Goal: Task Accomplishment & Management: Complete application form

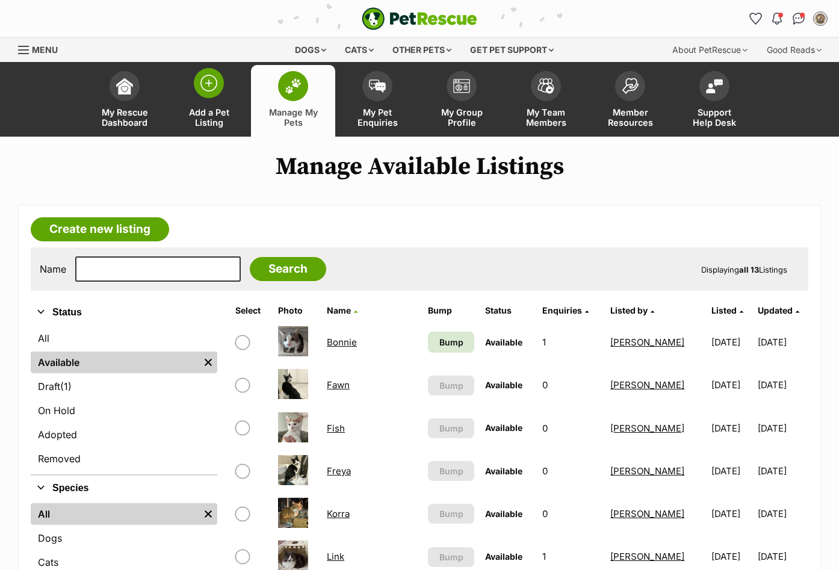
click at [216, 82] on img at bounding box center [208, 83] width 17 height 17
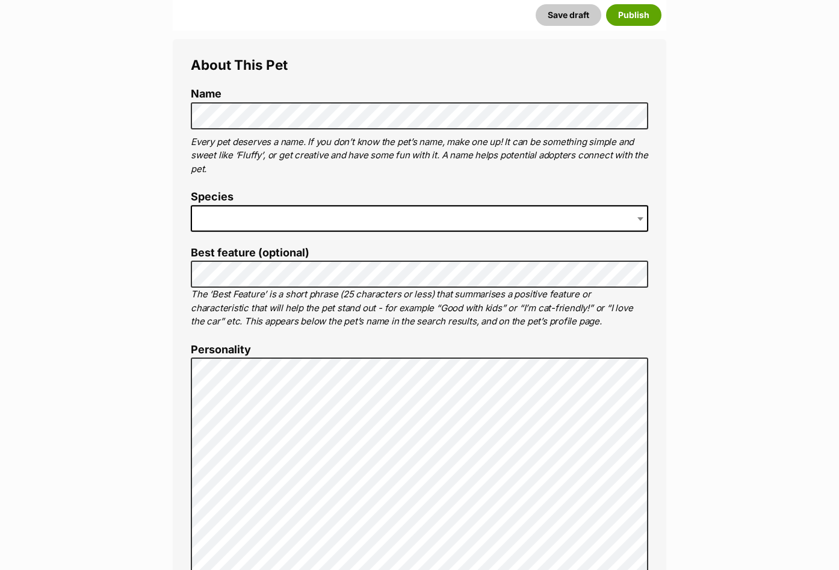
scroll to position [421, 0]
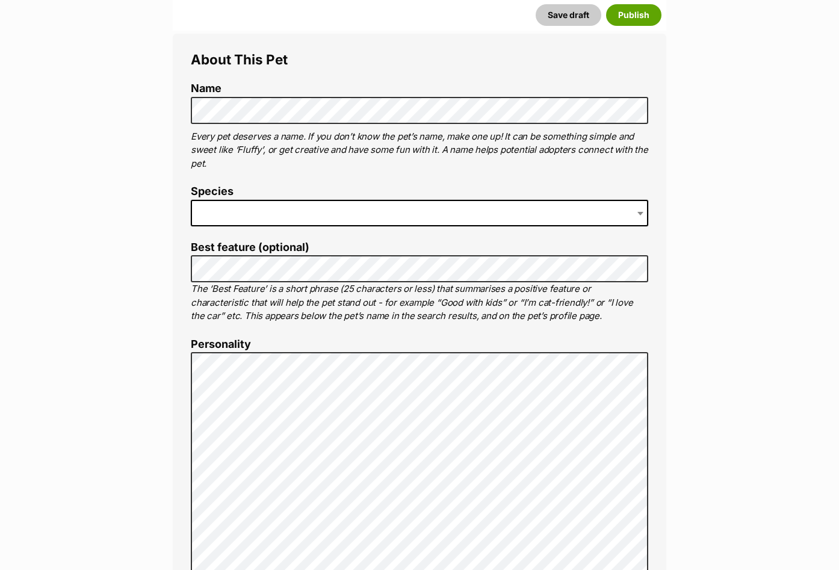
click at [263, 218] on span at bounding box center [420, 213] width 458 height 26
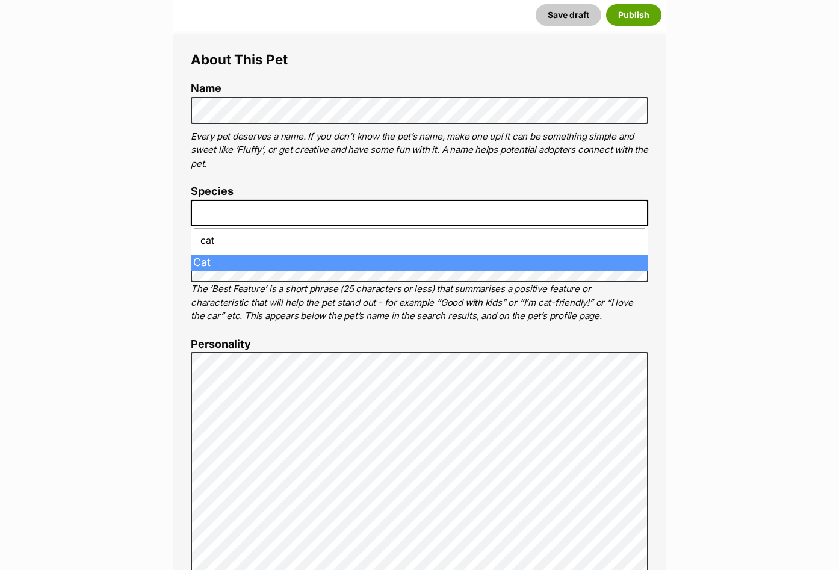
type input "cat"
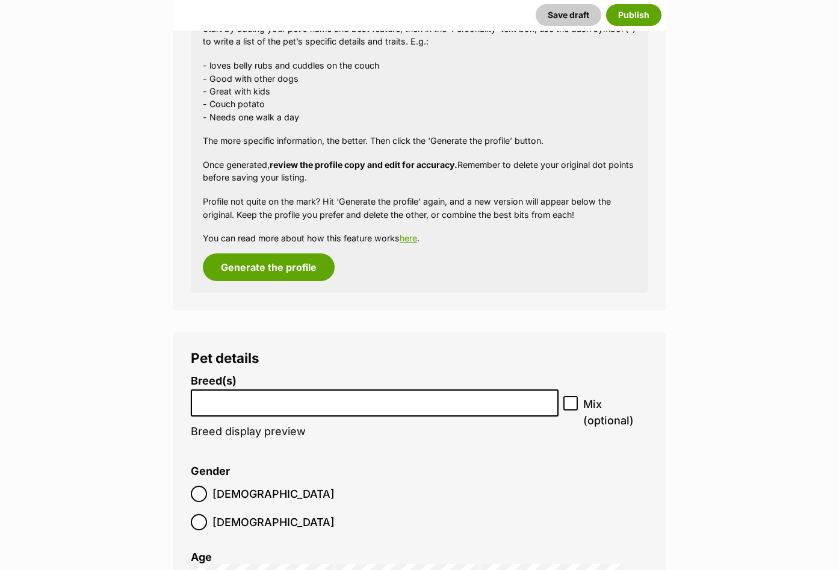
scroll to position [1204, 0]
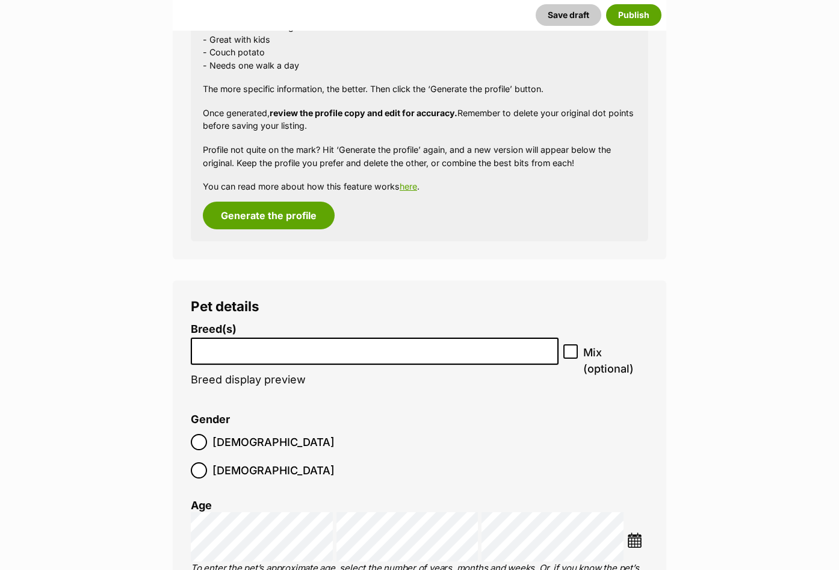
click at [231, 351] on input "search" at bounding box center [374, 348] width 359 height 13
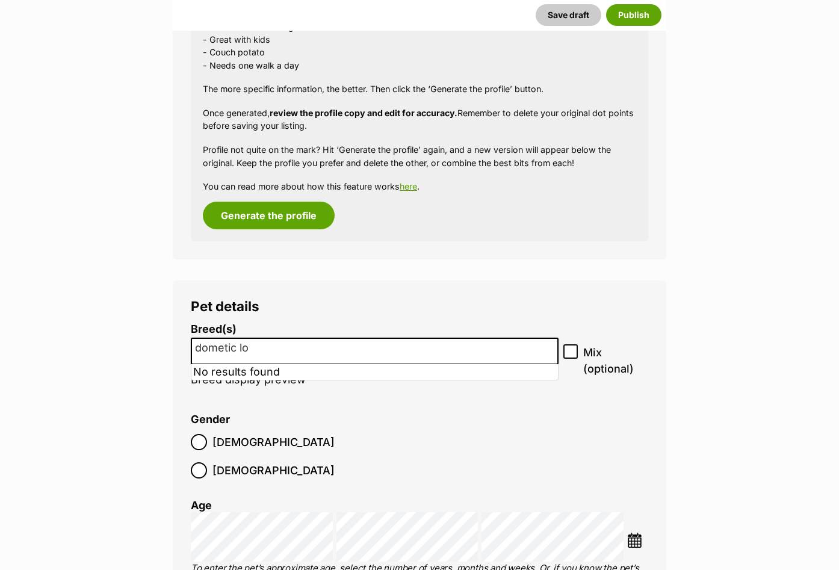
type input "dometic lon"
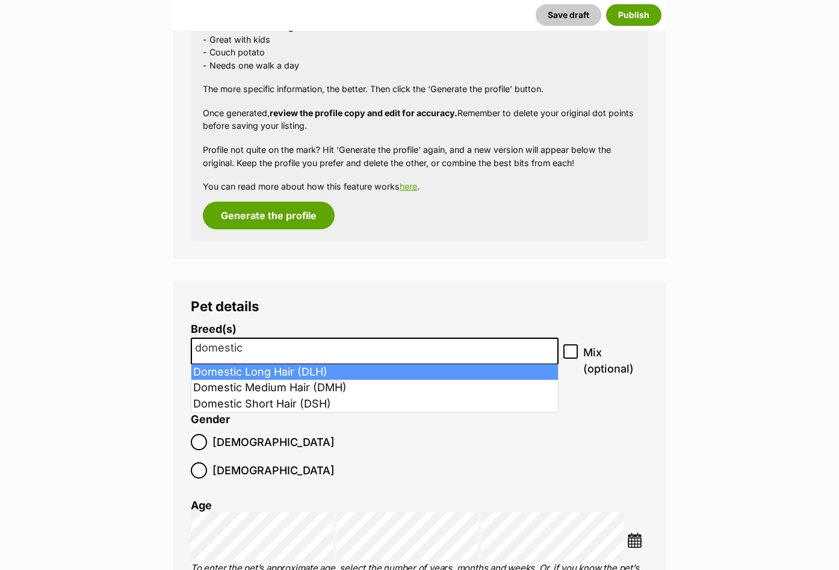
type input "domestic"
select select "252100"
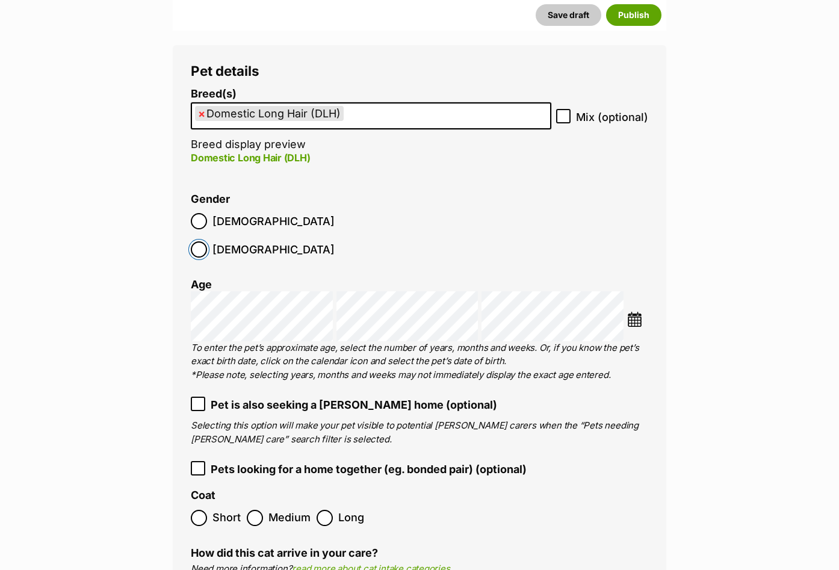
scroll to position [1445, 0]
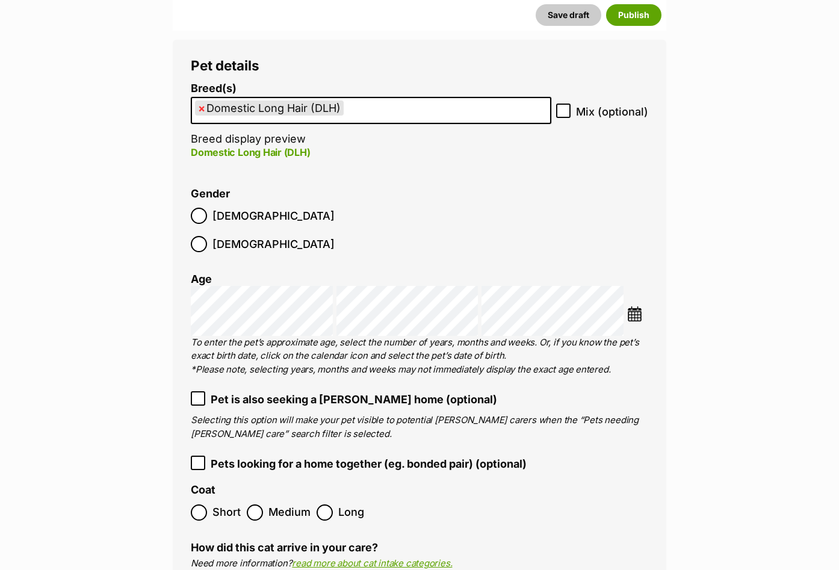
click at [637, 306] on img at bounding box center [634, 313] width 15 height 15
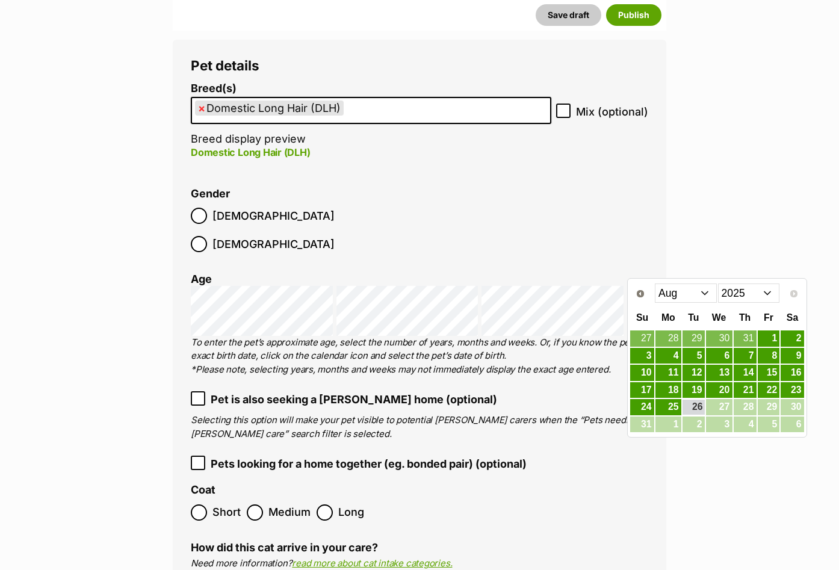
click at [671, 293] on select "Jan Feb Mar Apr May Jun Jul Aug" at bounding box center [686, 293] width 62 height 19
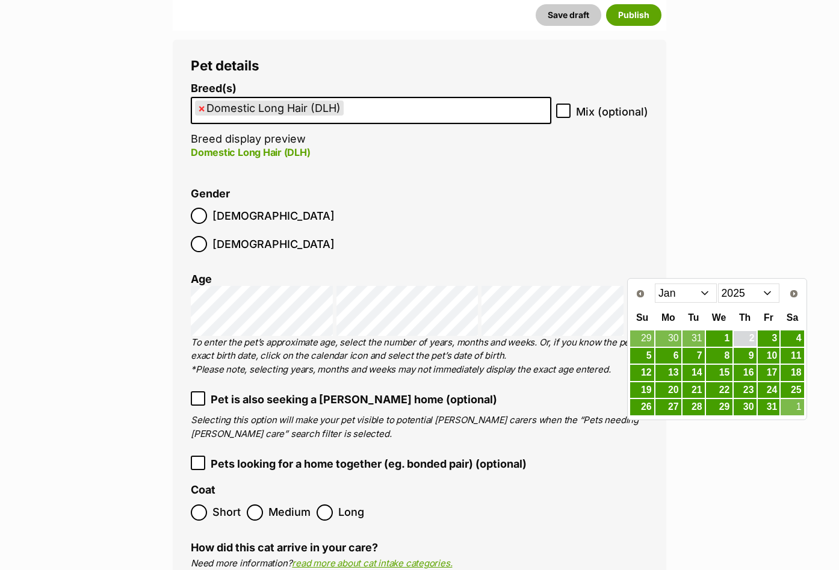
click at [731, 341] on link "1" at bounding box center [719, 339] width 26 height 16
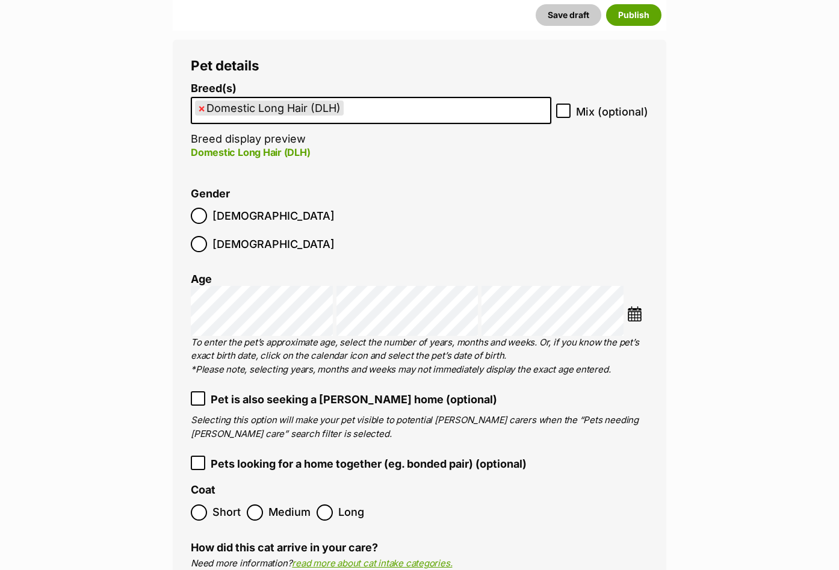
click at [600, 350] on ol "Breed(s) Domestic Long Hair (DLH) Abyssinian American Bobtail American Curl Ame…" at bounding box center [420, 379] width 458 height 595
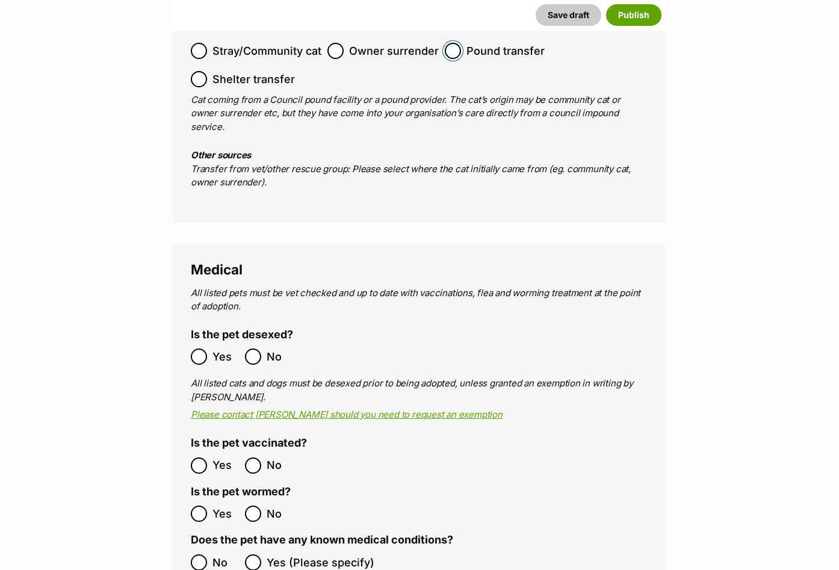
scroll to position [1987, 0]
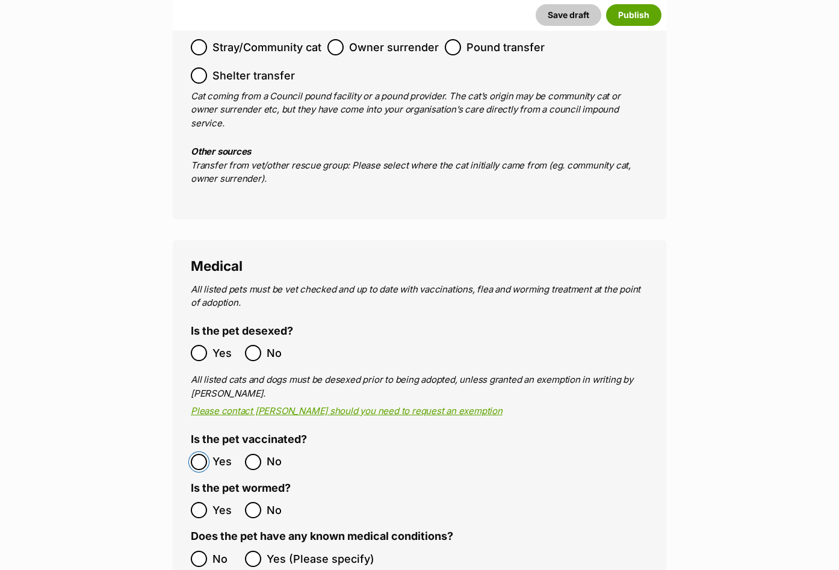
click at [199, 448] on ol "Yes No" at bounding box center [305, 462] width 229 height 28
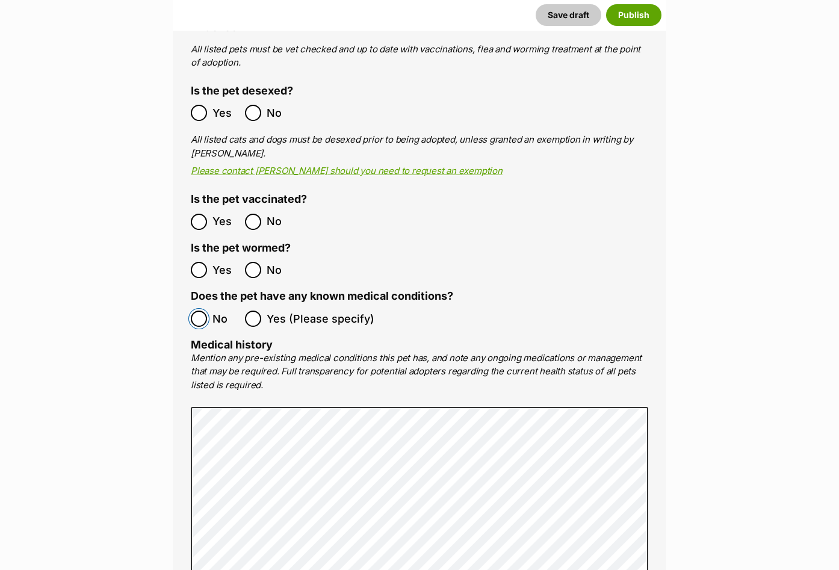
scroll to position [2227, 0]
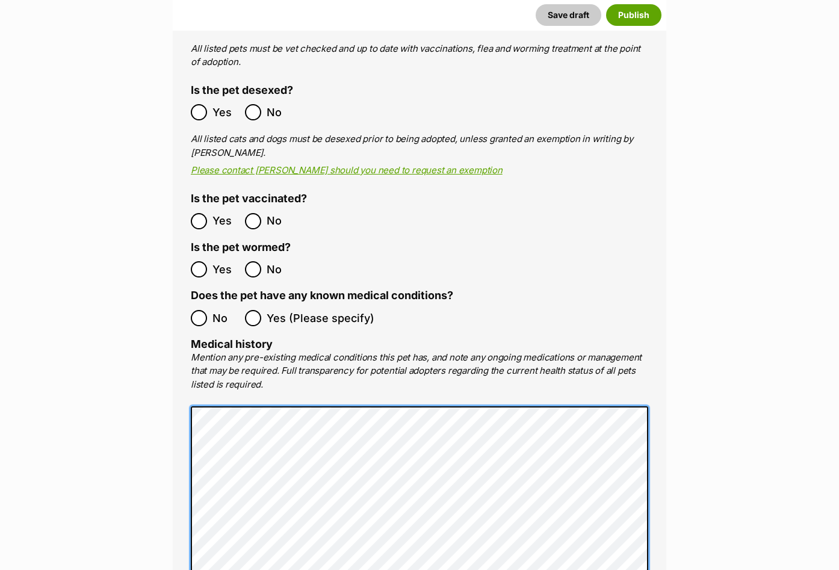
click at [111, 397] on main "New listing Listing owner Choose an owner Ebony Easterbrook The owner of the pe…" at bounding box center [419, 314] width 839 height 4779
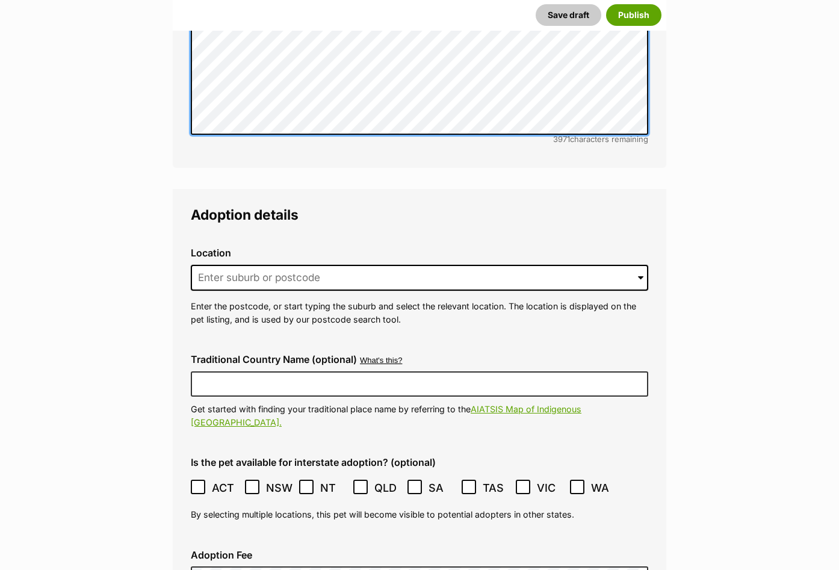
scroll to position [2769, 0]
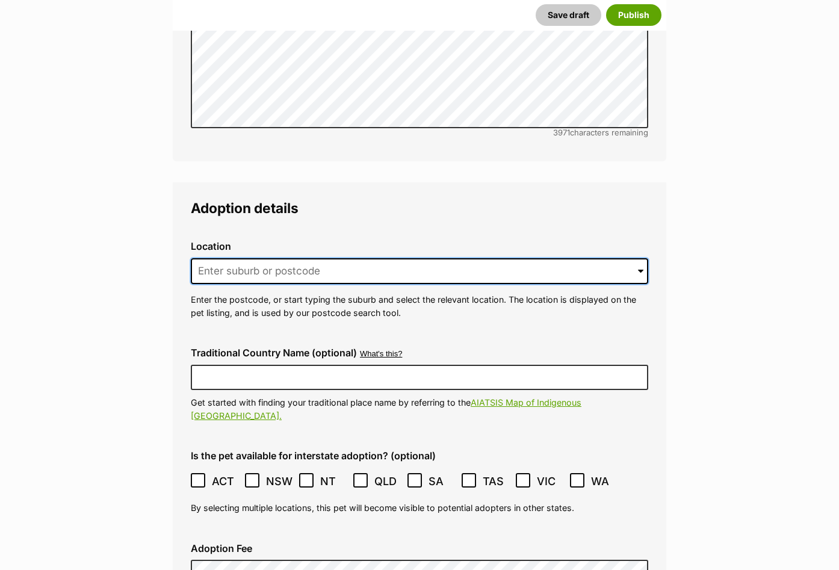
click at [339, 258] on input at bounding box center [420, 271] width 458 height 26
type input "g"
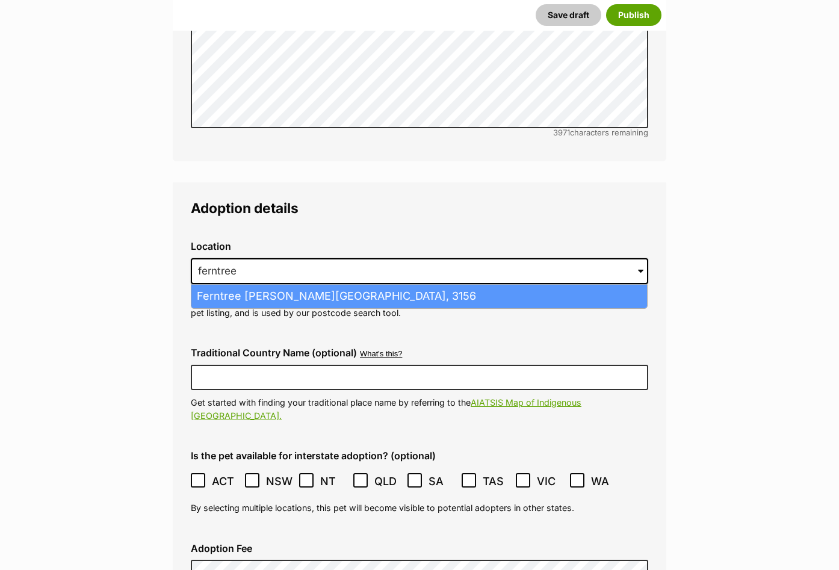
click at [310, 285] on li "Ferntree Gully, Victoria, 3156" at bounding box center [419, 296] width 456 height 23
type input "Ferntree Gully, Victoria, 3156"
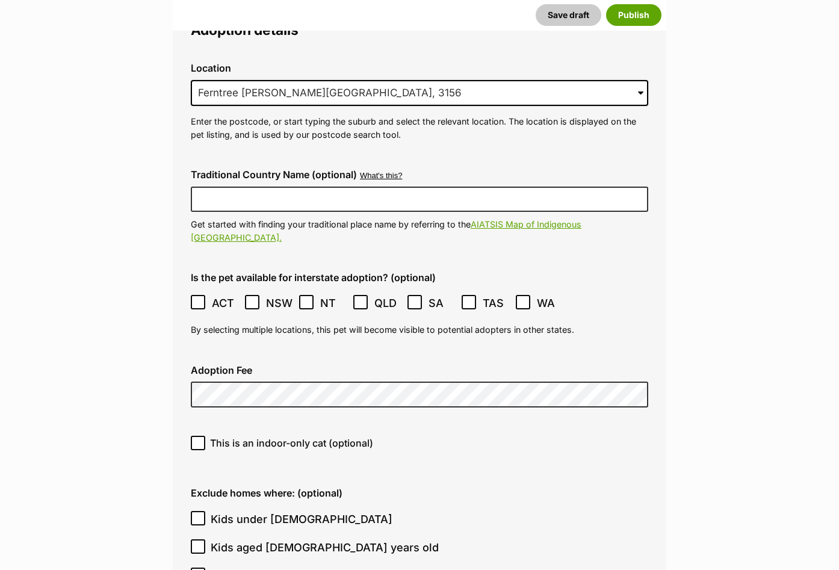
scroll to position [2950, 0]
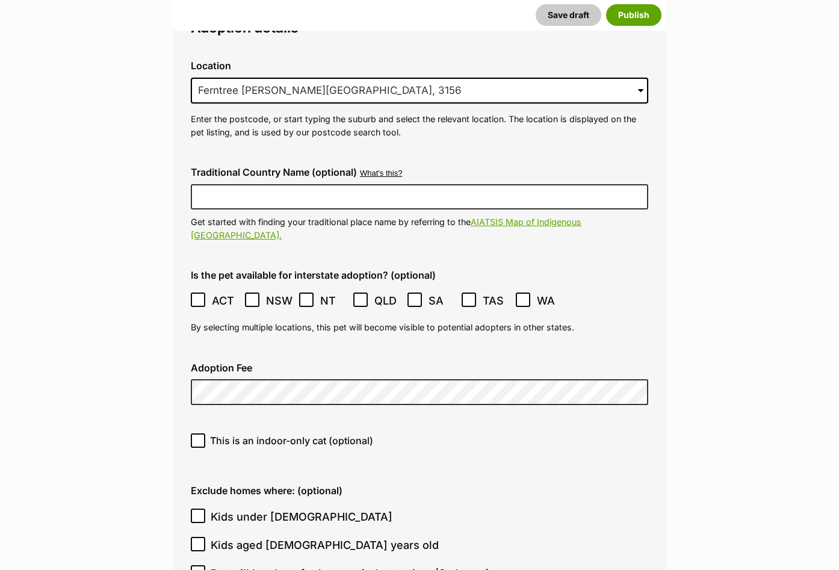
click at [247, 433] on span "This is an indoor-only cat (optional)" at bounding box center [291, 440] width 163 height 14
click at [205, 433] on input "This is an indoor-only cat (optional)" at bounding box center [198, 440] width 14 height 14
checkbox input "true"
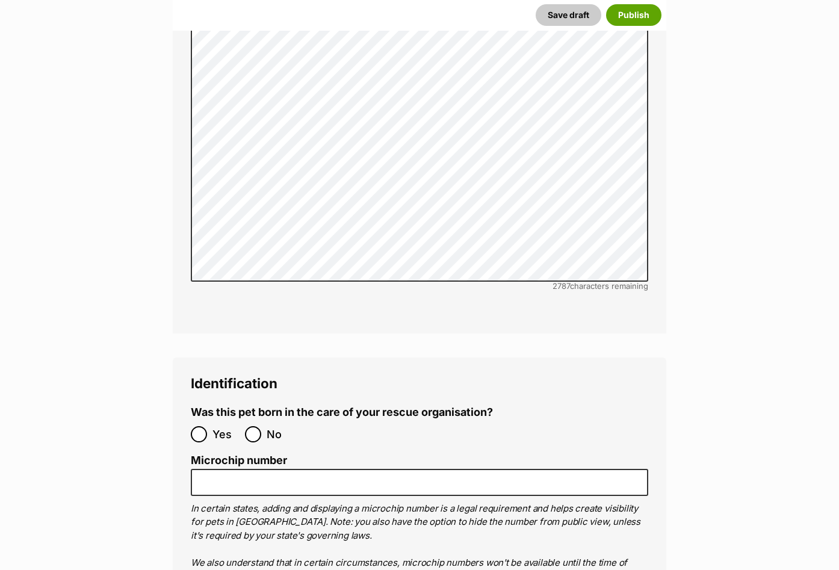
scroll to position [3793, 0]
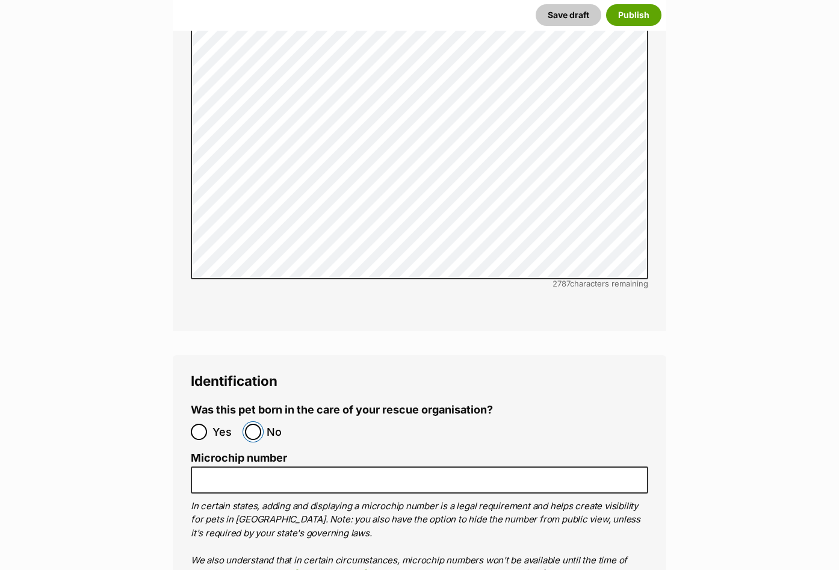
drag, startPoint x: 247, startPoint y: 377, endPoint x: 238, endPoint y: 417, distance: 41.3
click at [248, 424] on input "No" at bounding box center [253, 432] width 16 height 16
radio input "true"
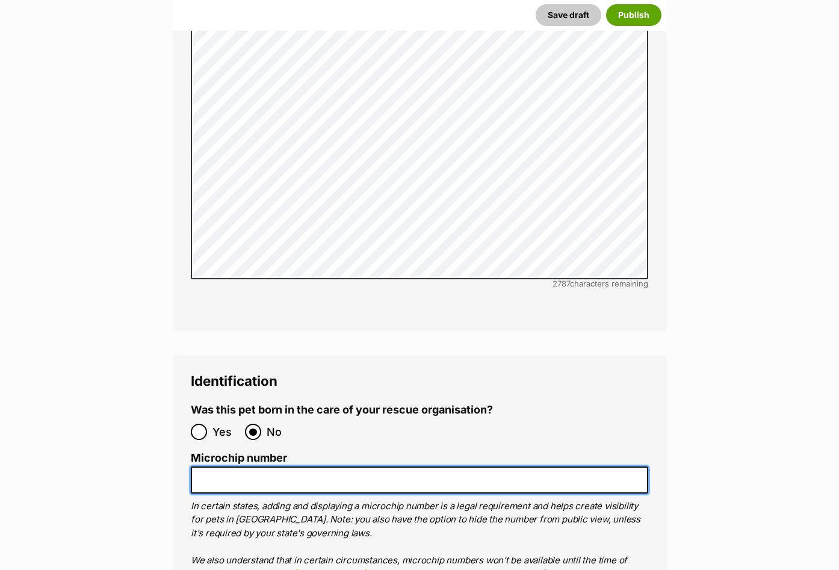
click at [240, 467] on input "Microchip number" at bounding box center [420, 480] width 458 height 27
paste input "956000018839340"
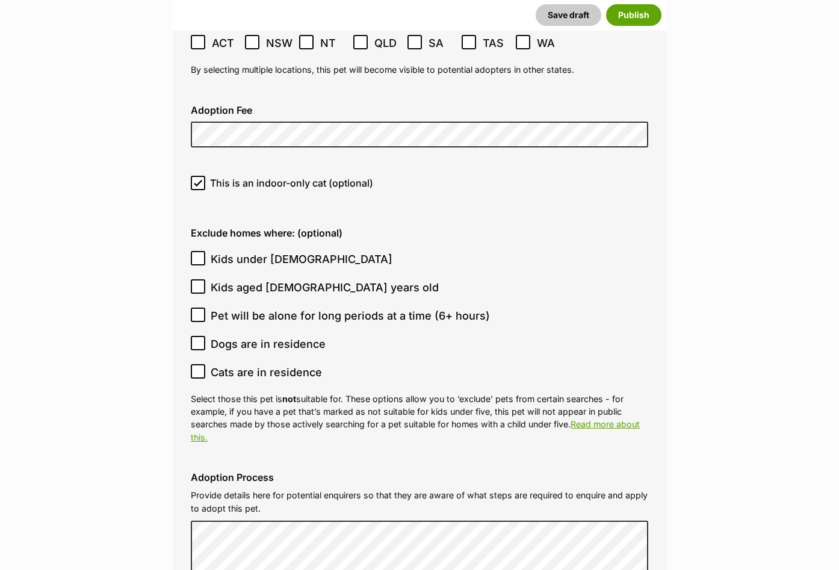
scroll to position [3191, 0]
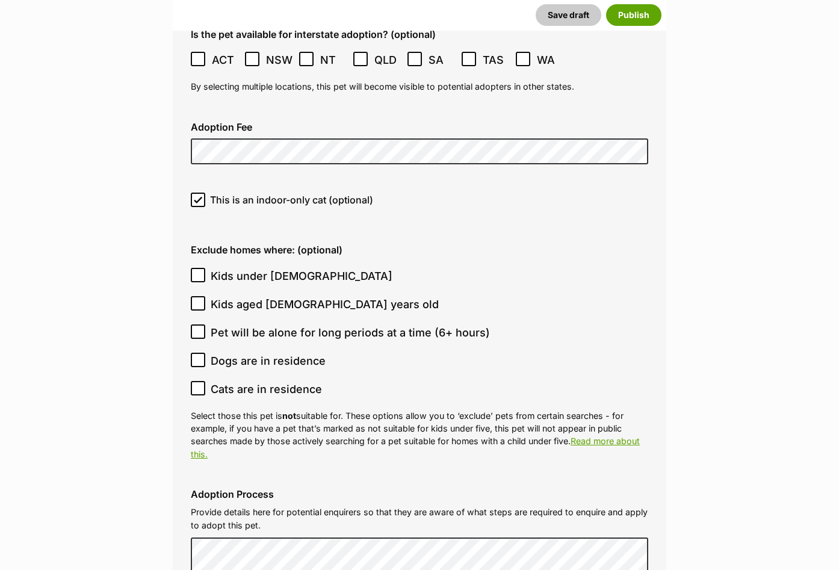
type input "956000018839340"
click at [197, 271] on icon at bounding box center [198, 275] width 8 height 8
click at [197, 268] on input "Kids under 5 years old" at bounding box center [198, 275] width 14 height 14
checkbox input "true"
click at [196, 299] on icon at bounding box center [198, 303] width 8 height 8
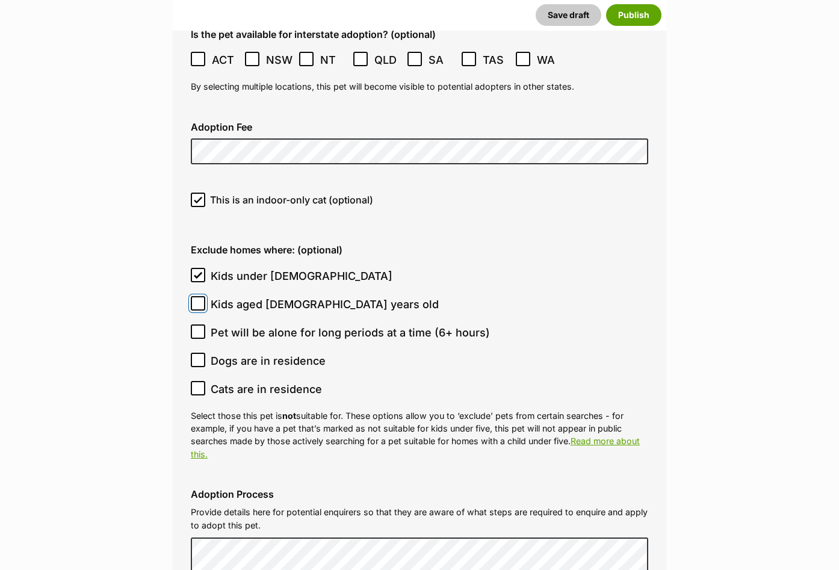
click at [196, 296] on input "Kids aged 6-12 years old" at bounding box center [198, 303] width 14 height 14
checkbox input "true"
click at [198, 327] on icon at bounding box center [198, 331] width 8 height 8
click at [198, 324] on input "Pet will be alone for long periods at a time (6+ hours)" at bounding box center [198, 331] width 14 height 14
checkbox input "true"
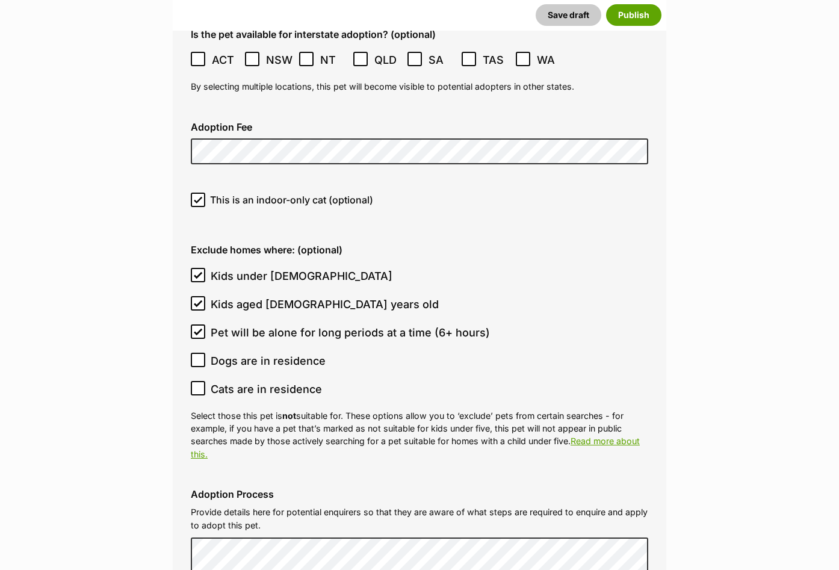
click at [197, 356] on icon at bounding box center [198, 360] width 8 height 8
click at [197, 353] on input "Dogs are in residence" at bounding box center [198, 360] width 14 height 14
checkbox input "true"
drag, startPoint x: 193, startPoint y: 340, endPoint x: 203, endPoint y: 334, distance: 11.7
click at [194, 381] on input "Cats are in residence" at bounding box center [198, 388] width 14 height 14
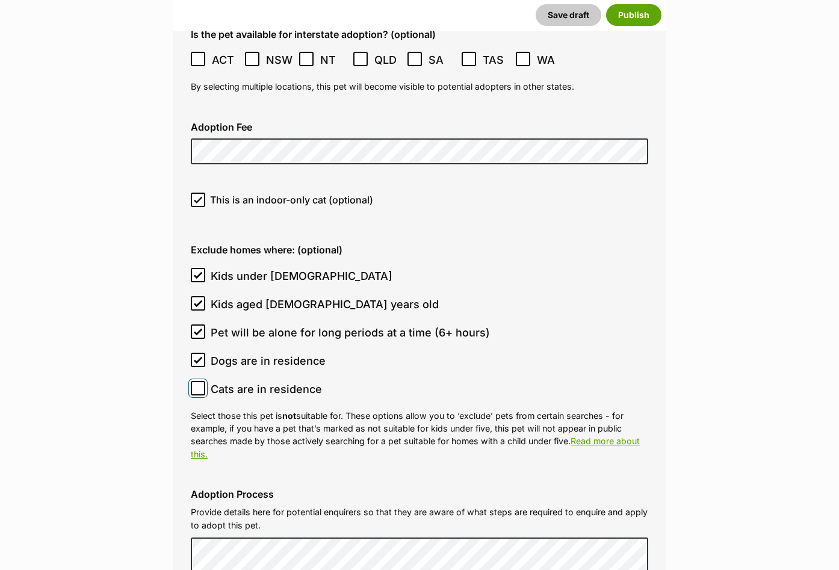
checkbox input "true"
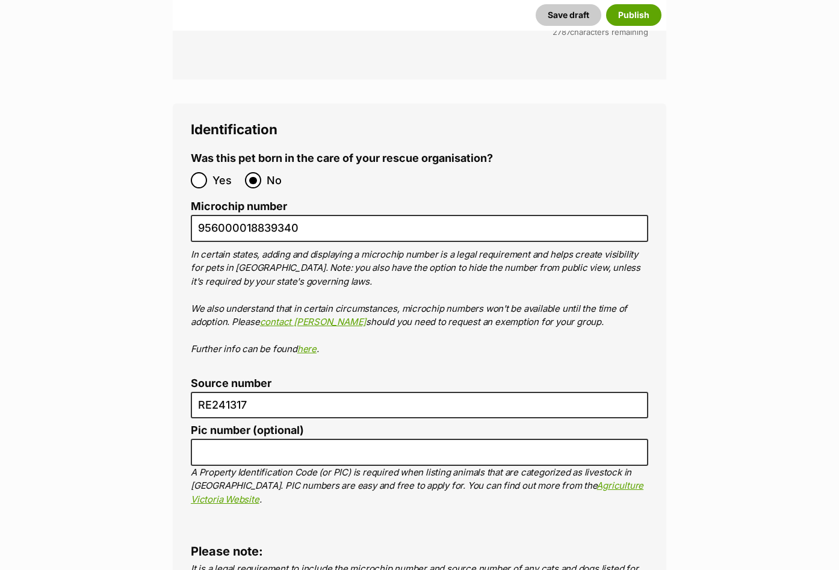
scroll to position [3987, 0]
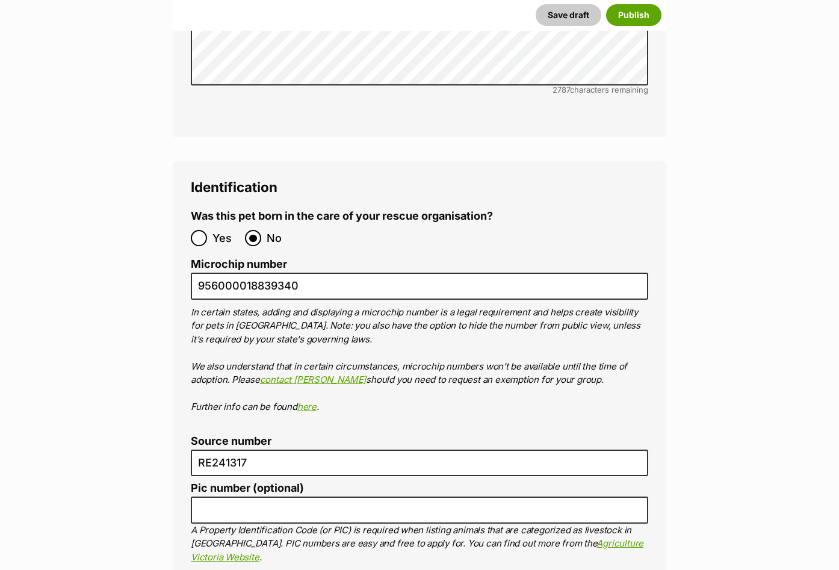
drag, startPoint x: 117, startPoint y: 128, endPoint x: 13, endPoint y: 119, distance: 103.9
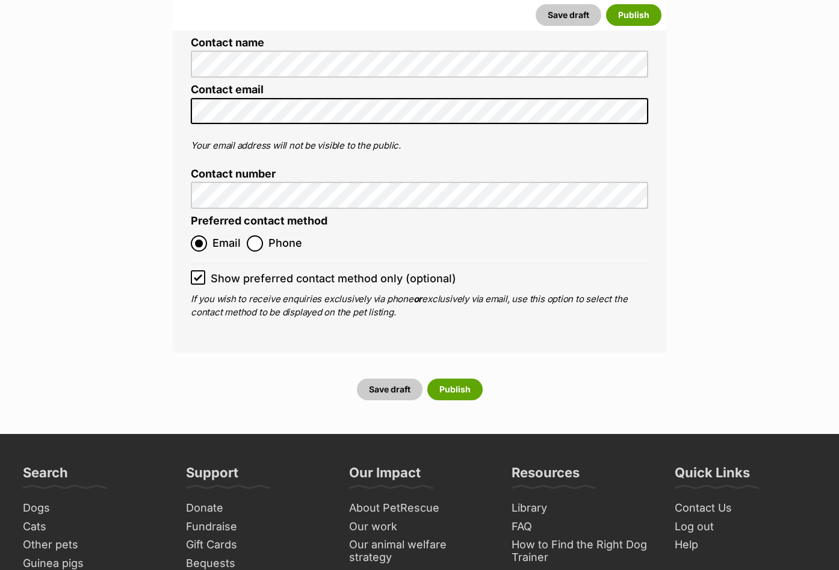
scroll to position [4937, 0]
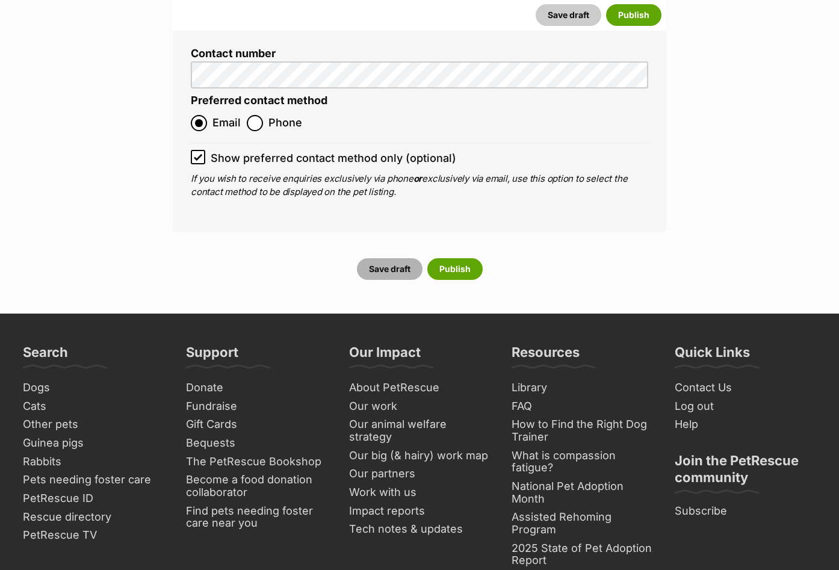
click at [391, 258] on button "Save draft" at bounding box center [390, 269] width 66 height 22
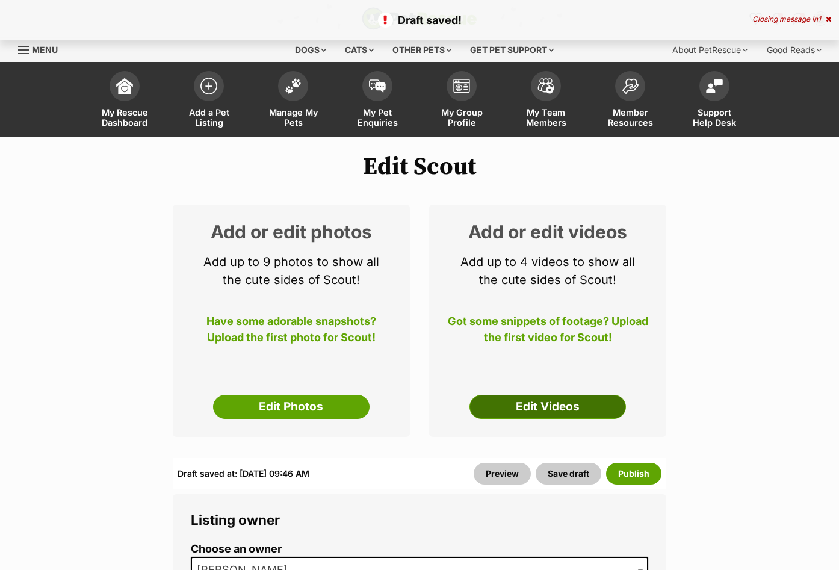
click at [525, 398] on link "Edit Videos" at bounding box center [548, 407] width 157 height 24
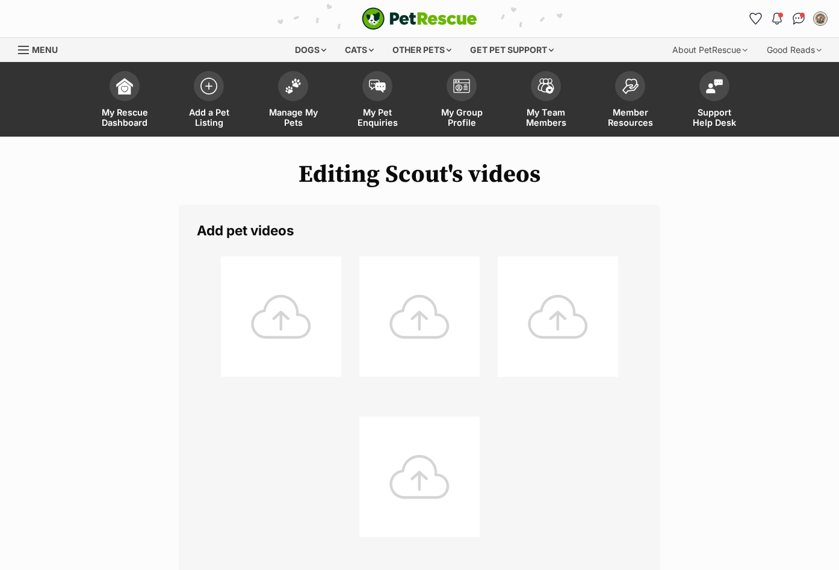
click at [320, 328] on div at bounding box center [281, 316] width 120 height 120
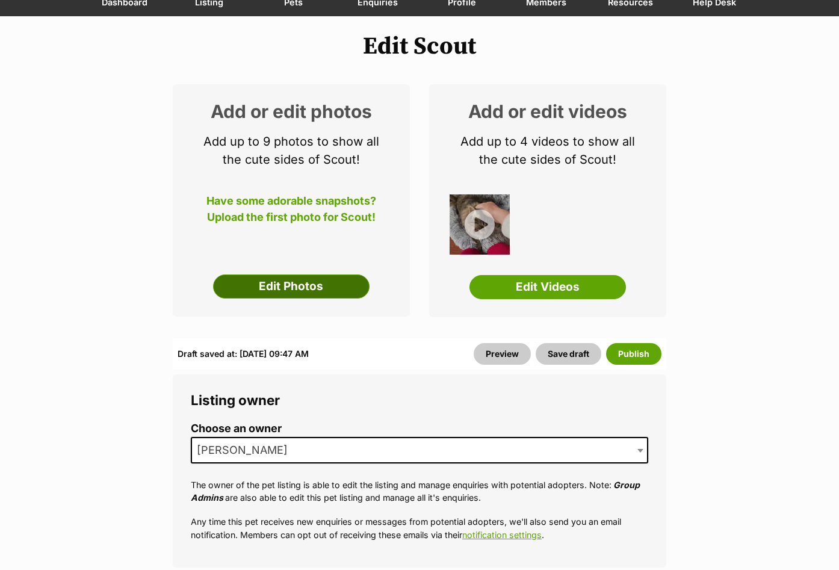
click at [297, 289] on link "Edit Photos" at bounding box center [291, 287] width 157 height 24
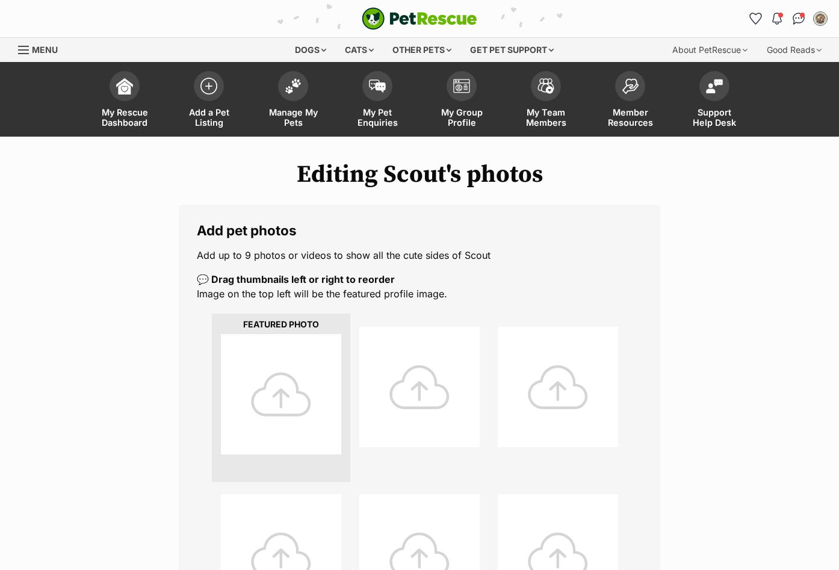
click at [380, 377] on div at bounding box center [419, 387] width 120 height 120
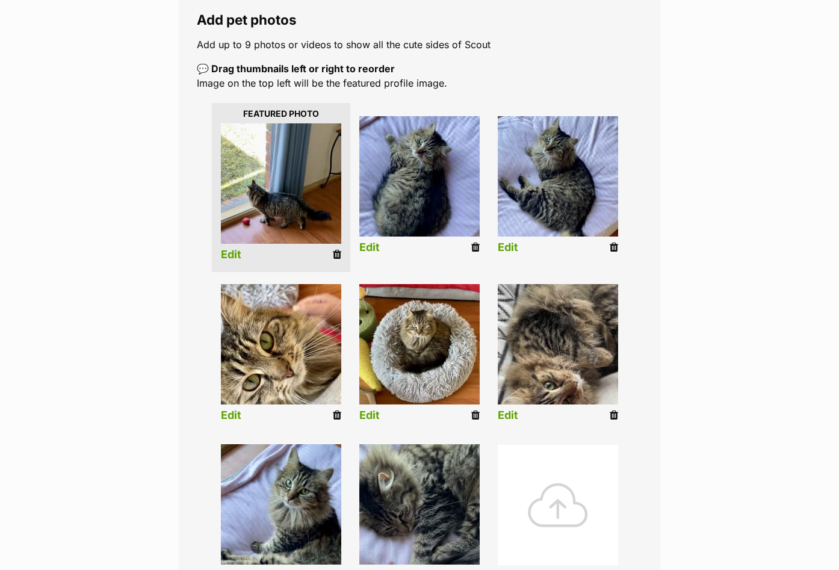
scroll to position [241, 0]
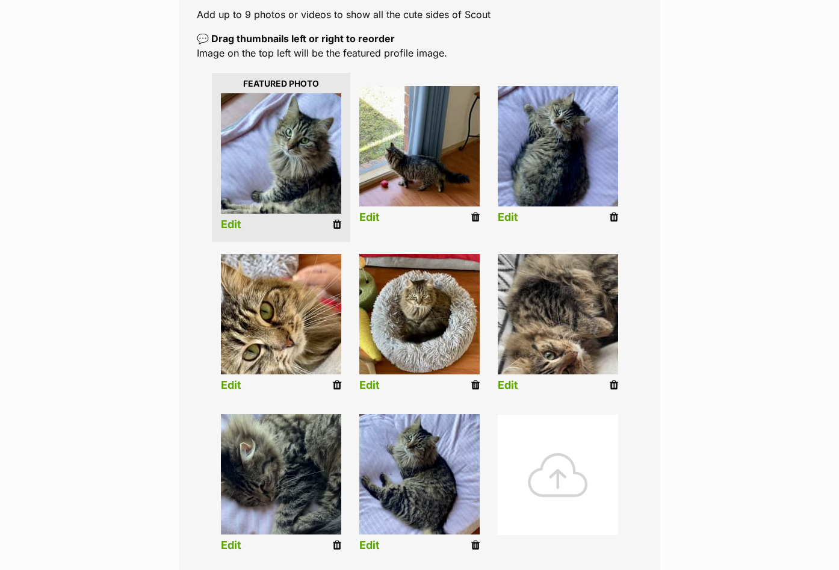
click at [239, 226] on link "Edit" at bounding box center [231, 225] width 20 height 13
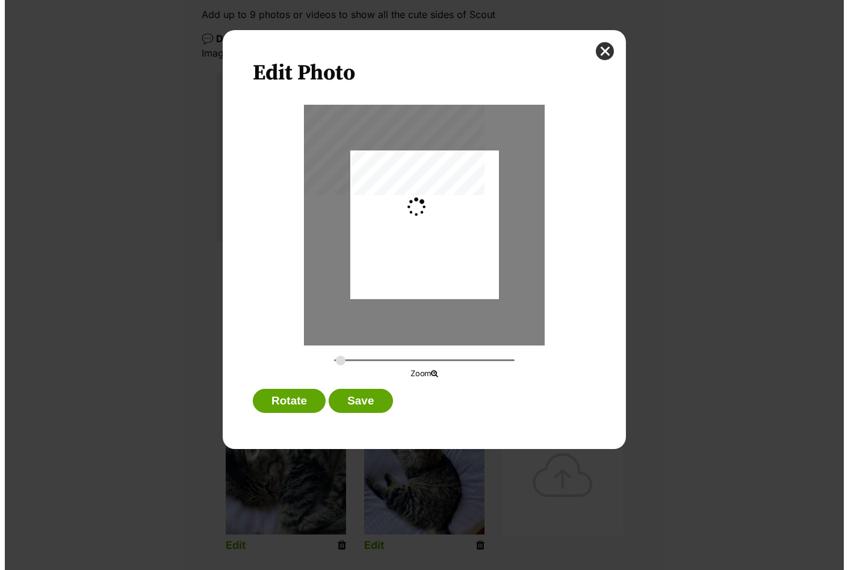
scroll to position [0, 0]
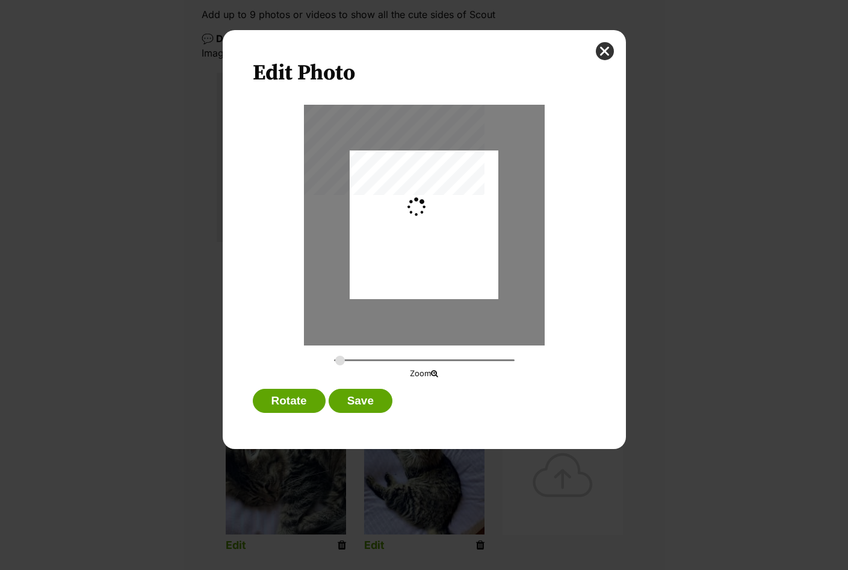
type input "0.2744"
drag, startPoint x: 425, startPoint y: 247, endPoint x: 413, endPoint y: 288, distance: 42.7
click at [415, 284] on div "Dialog Window - Close (Press escape to close)" at bounding box center [424, 254] width 149 height 207
click at [366, 402] on button "Save" at bounding box center [361, 401] width 64 height 24
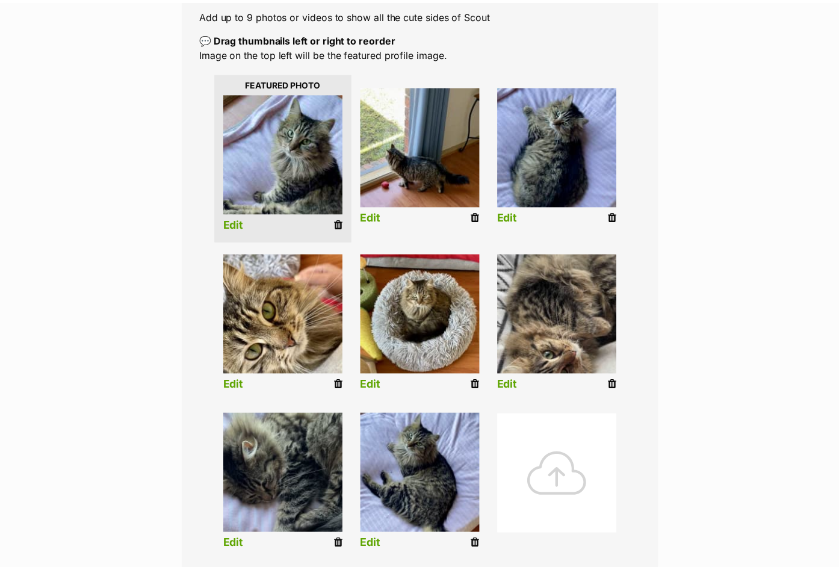
scroll to position [241, 0]
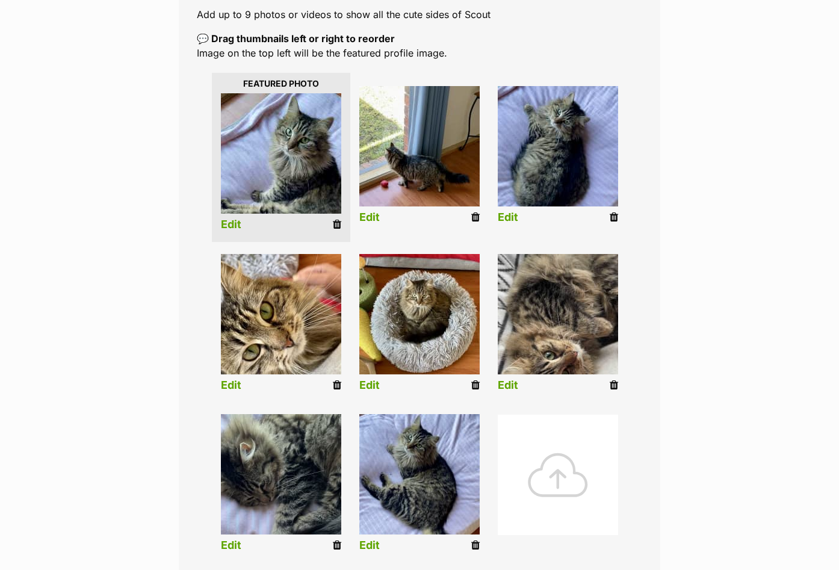
click at [371, 214] on link "Edit" at bounding box center [369, 217] width 20 height 13
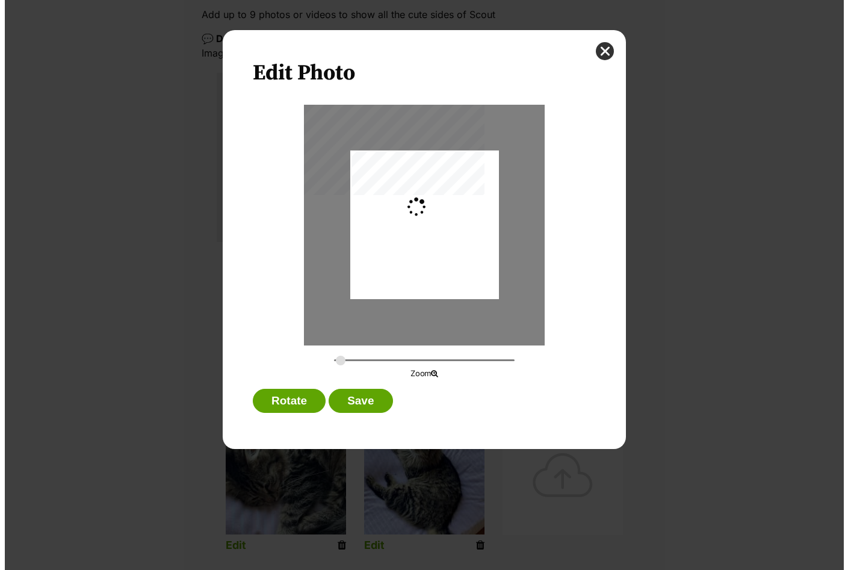
scroll to position [0, 0]
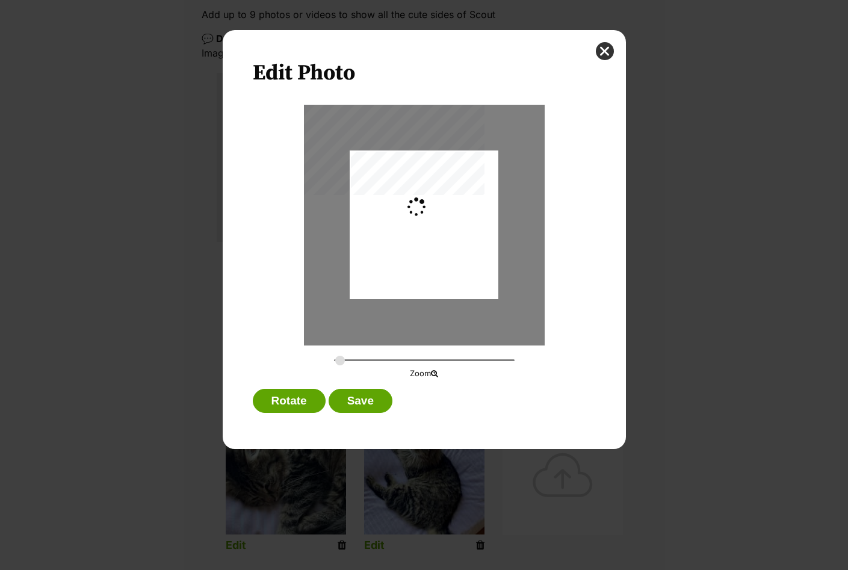
type input "0.2846"
drag, startPoint x: 406, startPoint y: 261, endPoint x: 407, endPoint y: 233, distance: 28.3
click at [407, 231] on div "Dialog Window - Close (Press escape to close)" at bounding box center [425, 225] width 154 height 149
drag, startPoint x: 350, startPoint y: 397, endPoint x: 376, endPoint y: 386, distance: 27.8
click at [350, 397] on button "Save" at bounding box center [361, 401] width 64 height 24
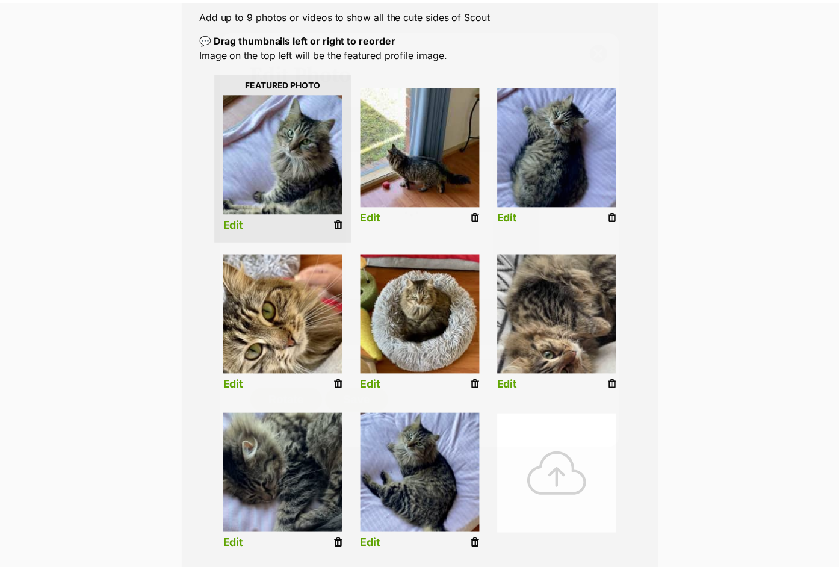
scroll to position [241, 0]
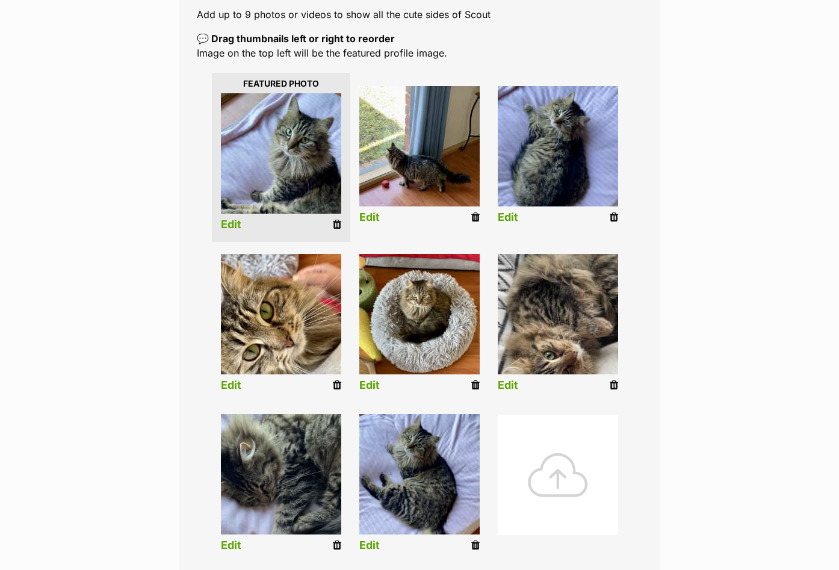
click at [510, 369] on img at bounding box center [558, 314] width 120 height 120
click at [503, 388] on link "Edit" at bounding box center [508, 385] width 20 height 13
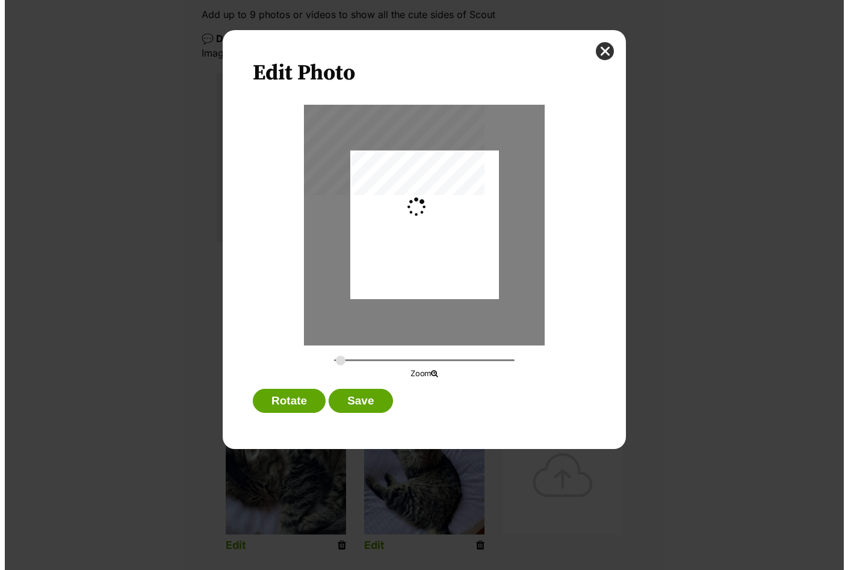
scroll to position [0, 0]
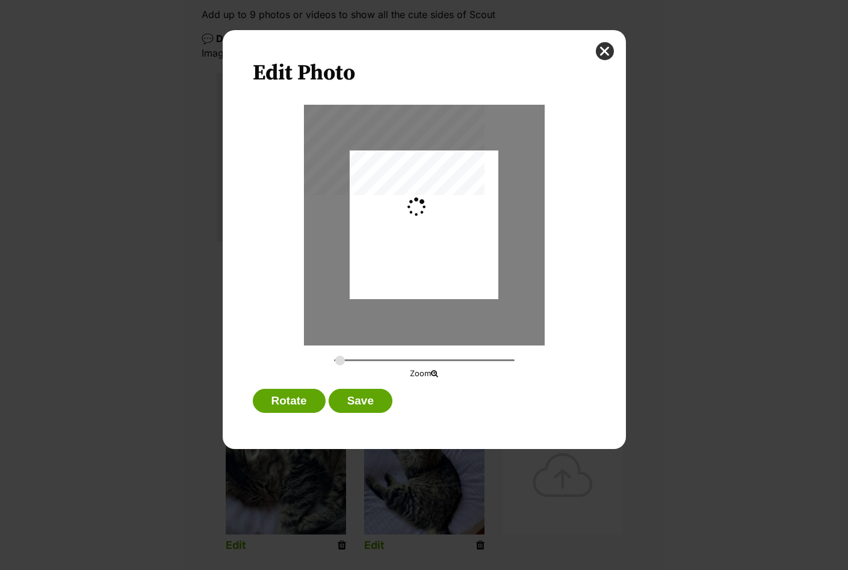
type input "0.2744"
drag, startPoint x: 465, startPoint y: 265, endPoint x: 468, endPoint y: 238, distance: 27.3
click at [468, 238] on div "Dialog Window - Close (Press escape to close)" at bounding box center [424, 197] width 149 height 208
click at [359, 403] on button "Save" at bounding box center [361, 401] width 64 height 24
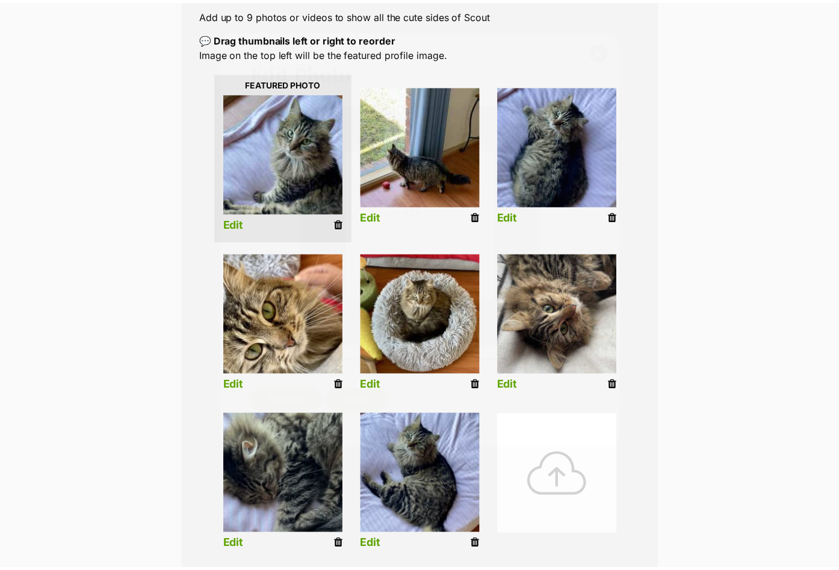
scroll to position [241, 0]
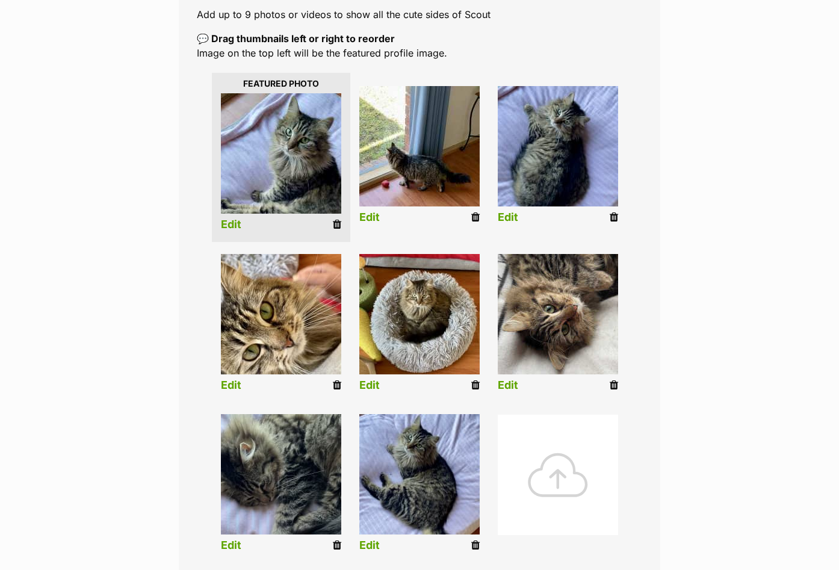
click at [229, 380] on link "Edit" at bounding box center [231, 385] width 20 height 13
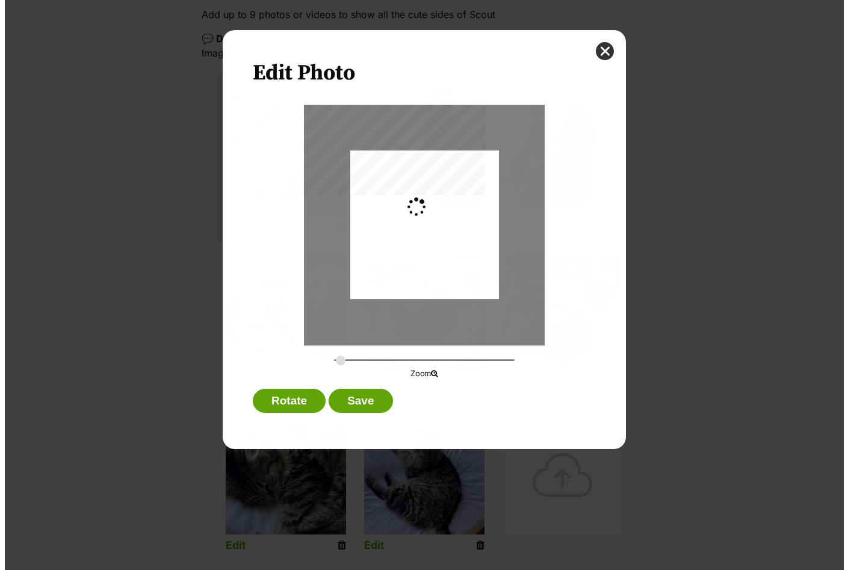
scroll to position [0, 0]
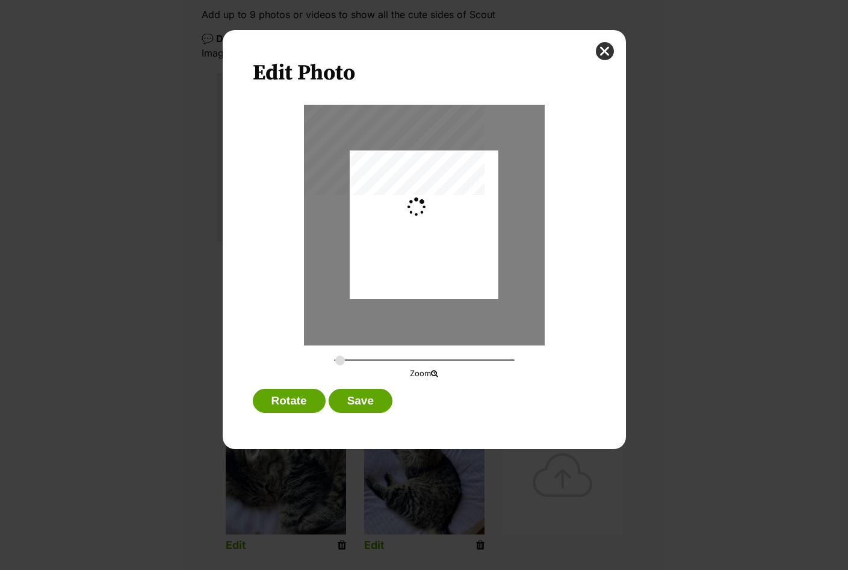
type input "0.2744"
click at [486, 279] on div "Dialog Window - Close (Press escape to close)" at bounding box center [424, 220] width 149 height 180
click at [368, 406] on button "Save" at bounding box center [361, 401] width 64 height 24
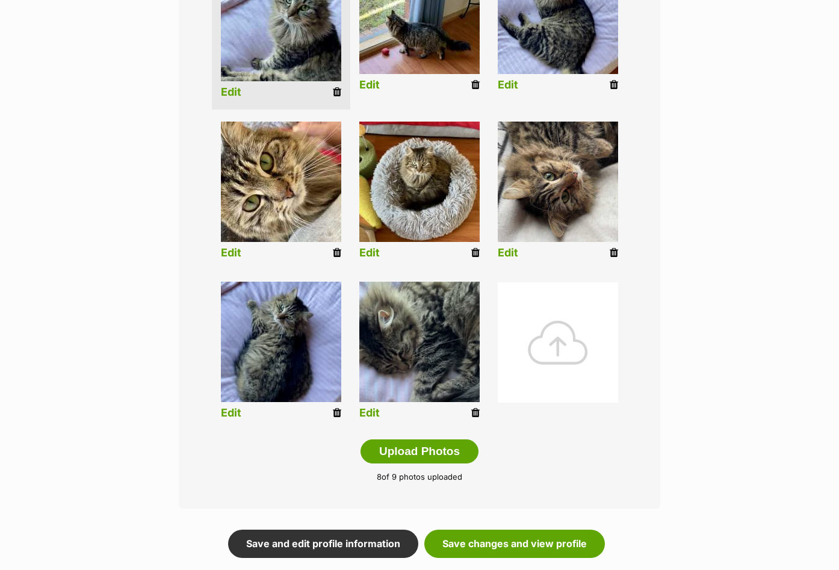
scroll to position [482, 0]
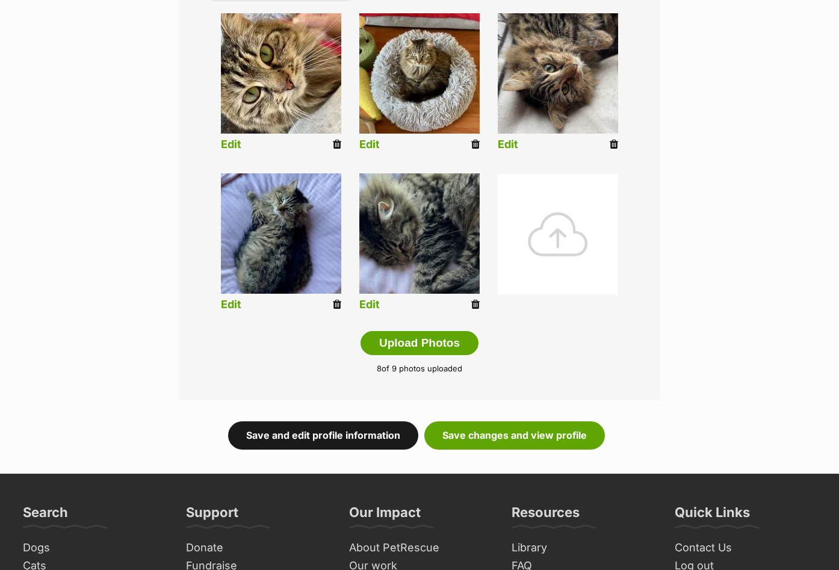
click at [339, 435] on link "Save and edit profile information" at bounding box center [323, 435] width 190 height 28
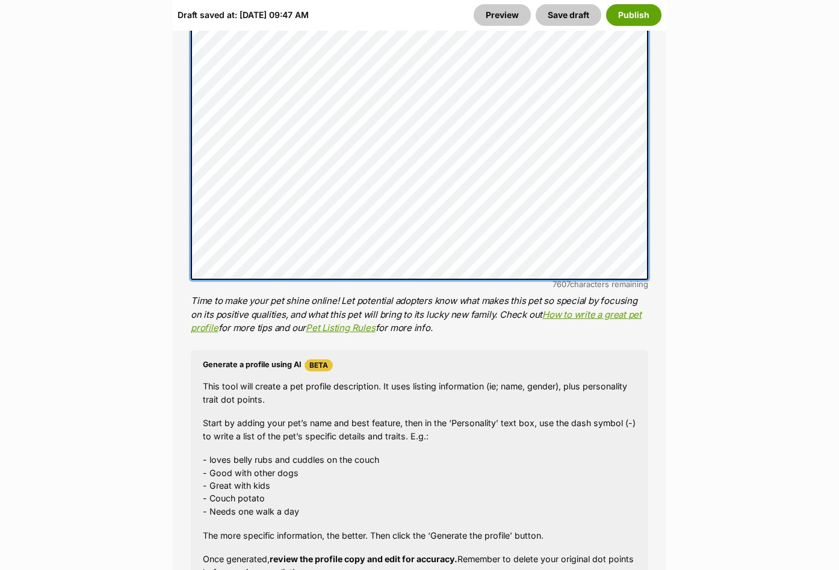
scroll to position [1023, 0]
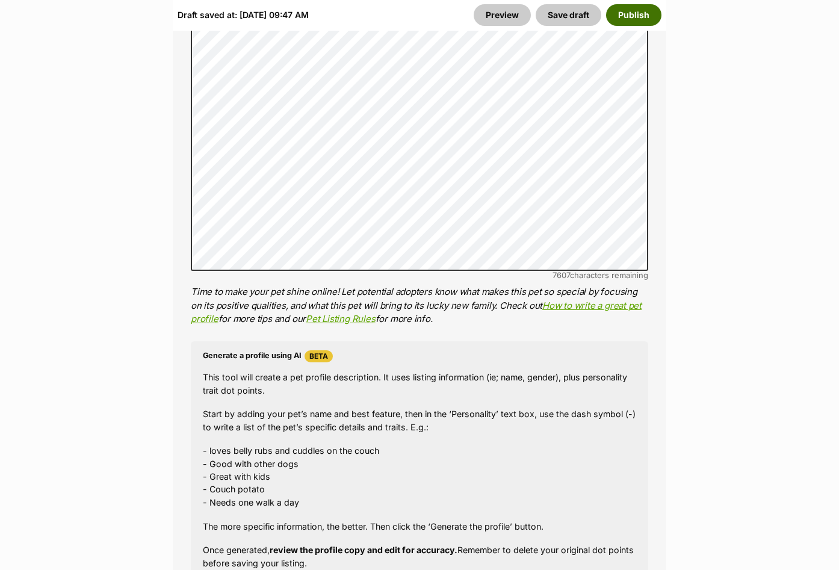
click at [632, 11] on button "Publish" at bounding box center [633, 15] width 55 height 22
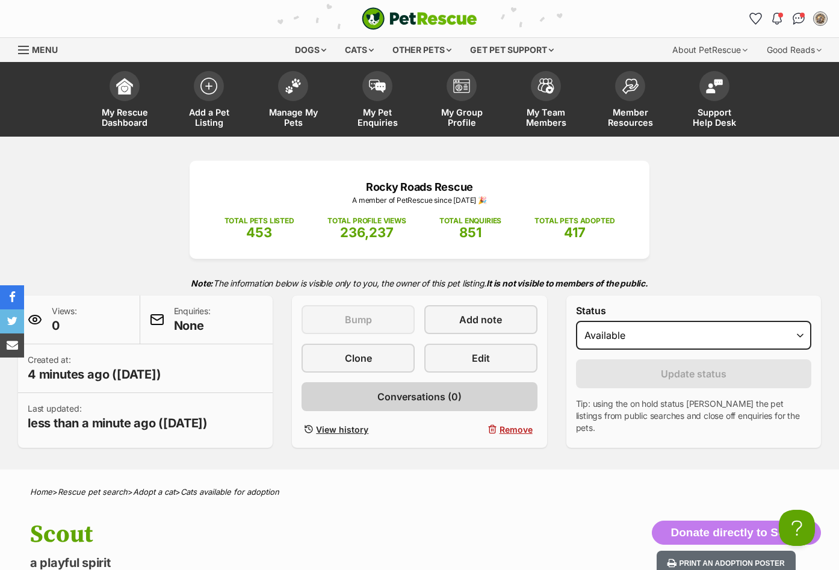
scroll to position [60, 0]
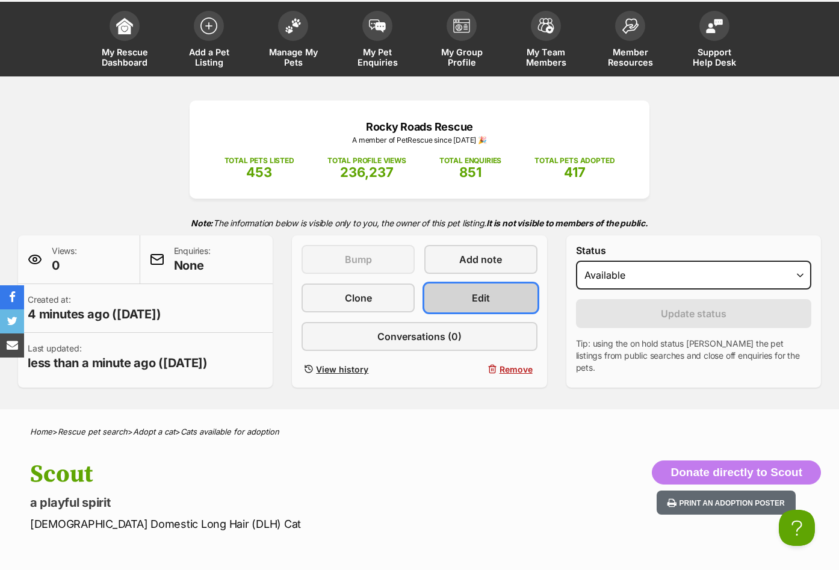
click at [485, 300] on span "Edit" at bounding box center [481, 298] width 18 height 14
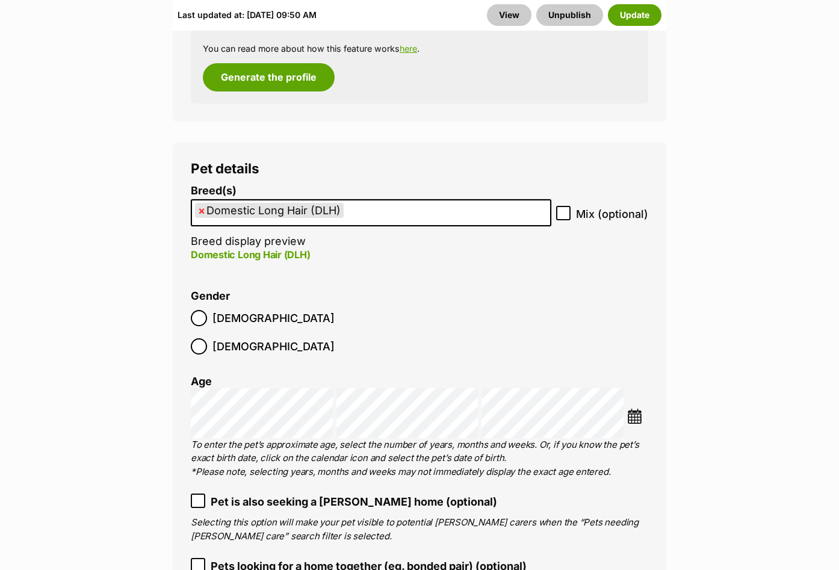
scroll to position [1746, 0]
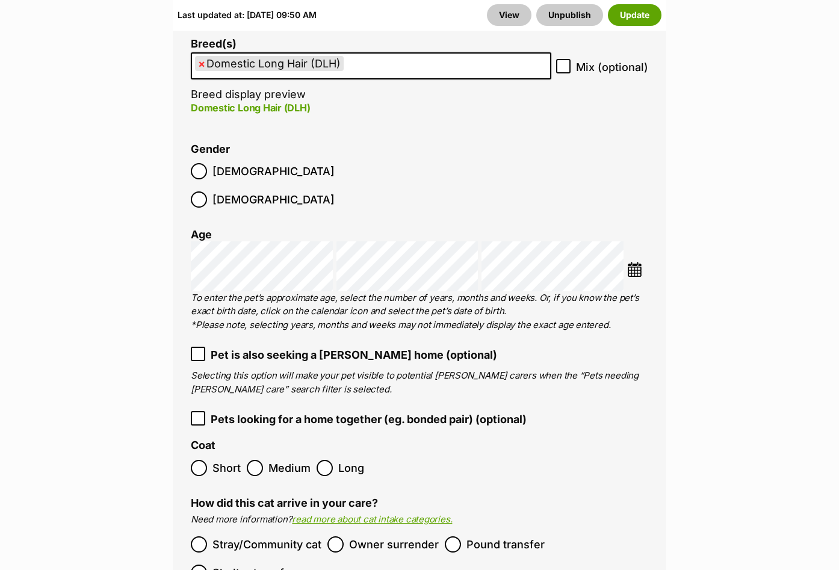
click at [636, 262] on img at bounding box center [634, 269] width 15 height 15
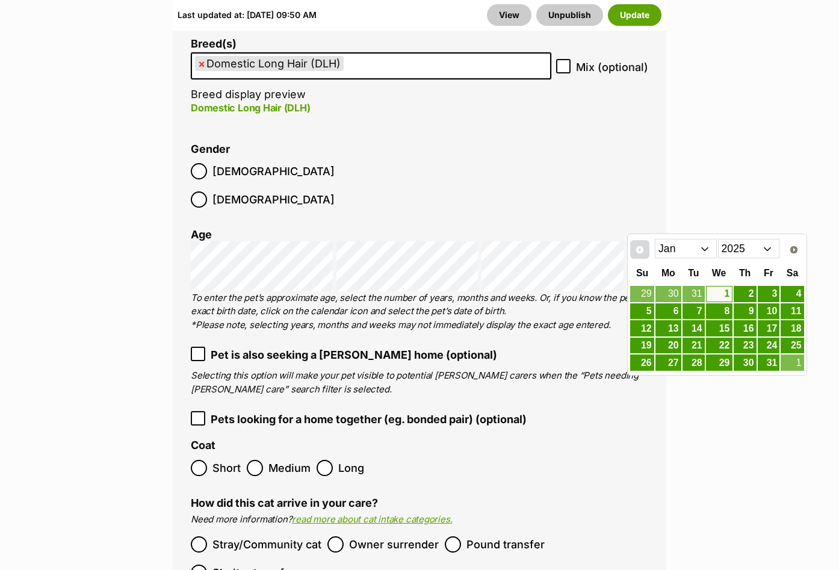
click at [640, 249] on span "Prev" at bounding box center [640, 250] width 10 height 10
click at [629, 251] on div "Prev Next Jan Feb Mar Apr May Jun [DATE] Aug Sep Oct Nov [DATE] 2015 2016 2017 …" at bounding box center [717, 305] width 180 height 142
click at [637, 250] on span "Prev" at bounding box center [640, 250] width 10 height 10
click at [790, 328] on link "16" at bounding box center [792, 328] width 23 height 16
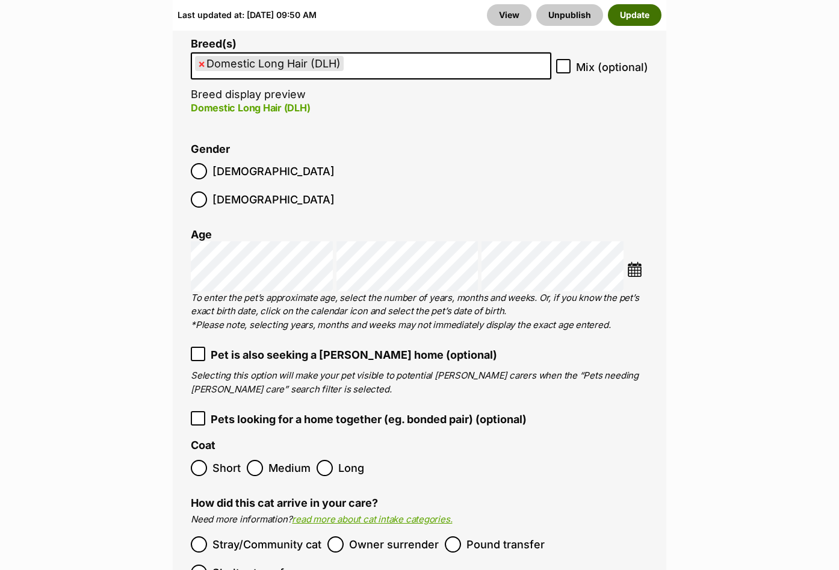
click at [638, 8] on button "Update" at bounding box center [635, 15] width 54 height 22
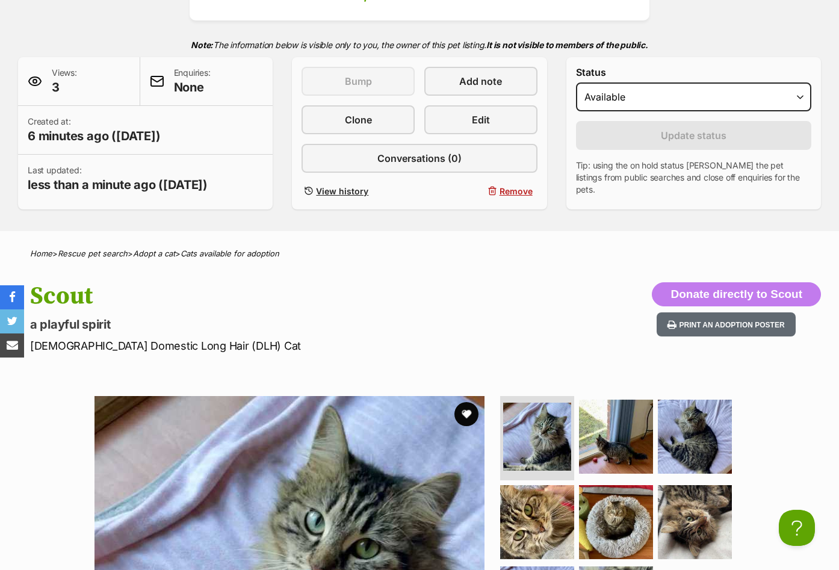
scroll to position [95, 0]
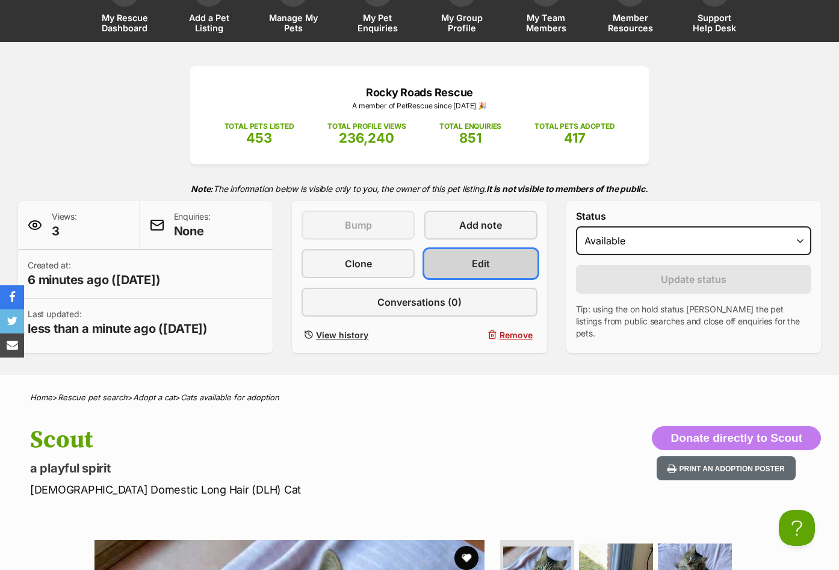
click at [486, 262] on span "Edit" at bounding box center [481, 263] width 18 height 14
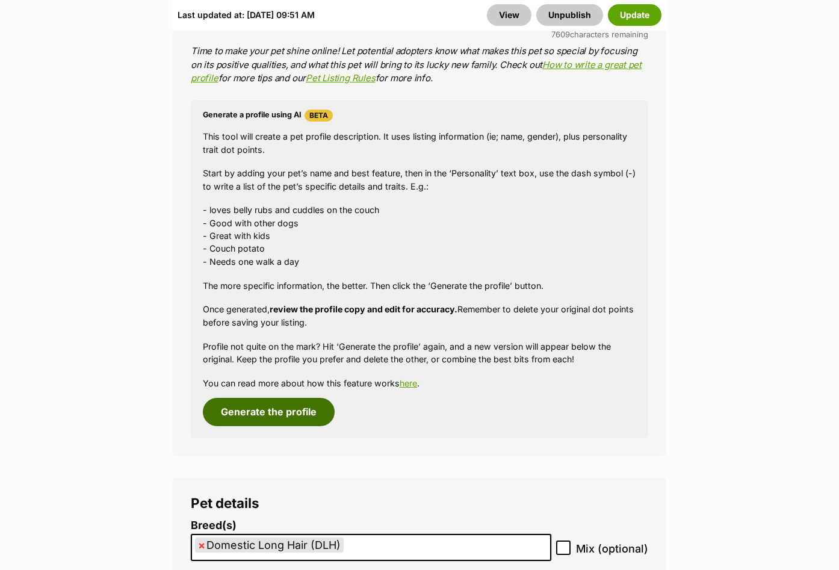
click at [288, 401] on button "Generate the profile" at bounding box center [269, 412] width 132 height 28
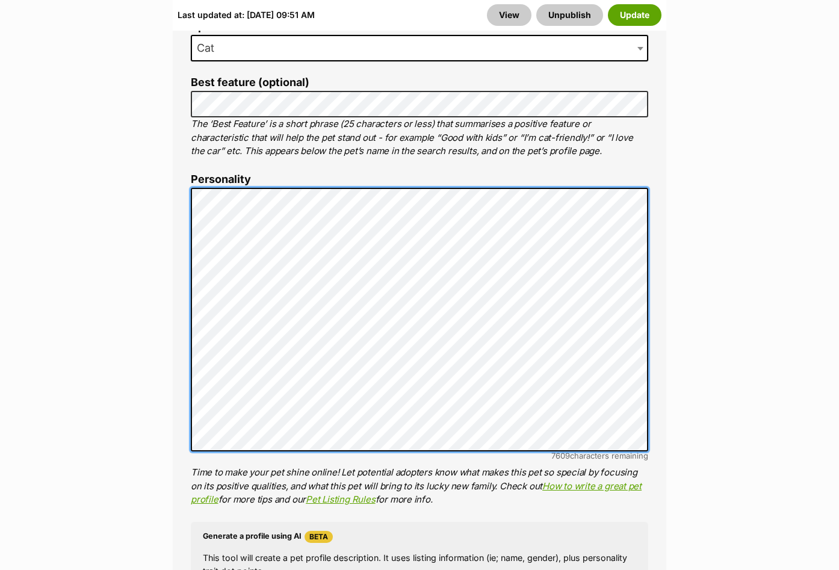
scroll to position [877, 0]
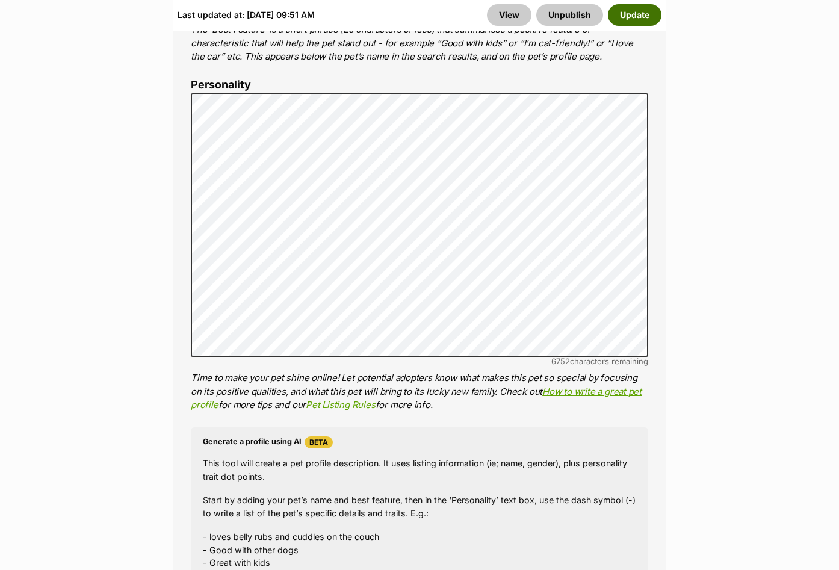
click at [643, 11] on button "Update" at bounding box center [635, 15] width 54 height 22
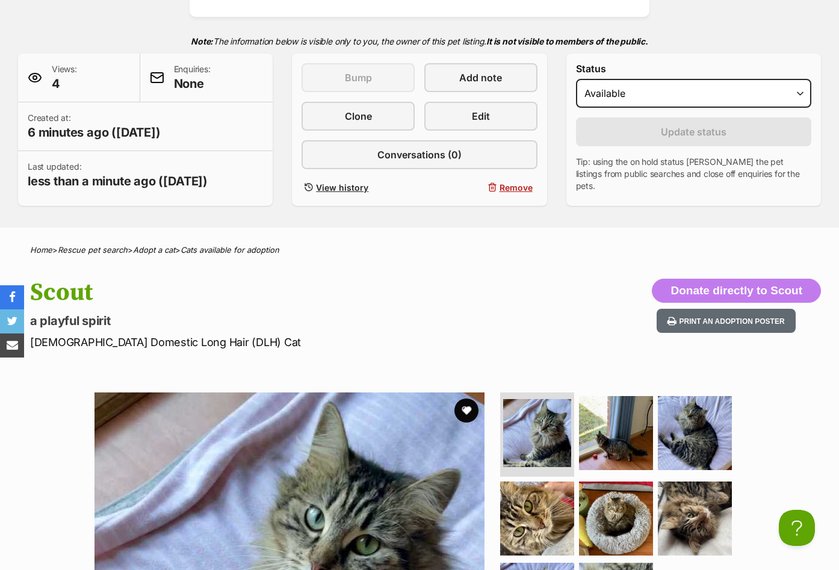
scroll to position [241, 0]
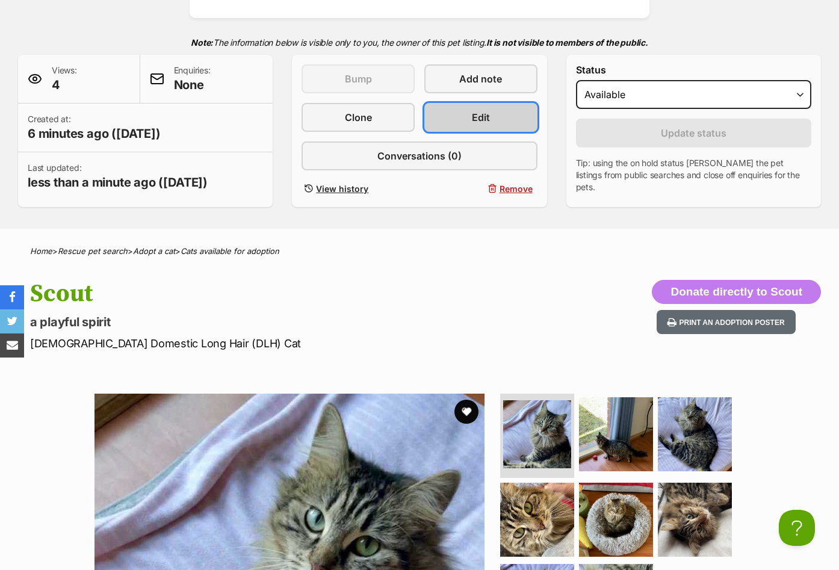
click at [489, 106] on link "Edit" at bounding box center [480, 117] width 113 height 29
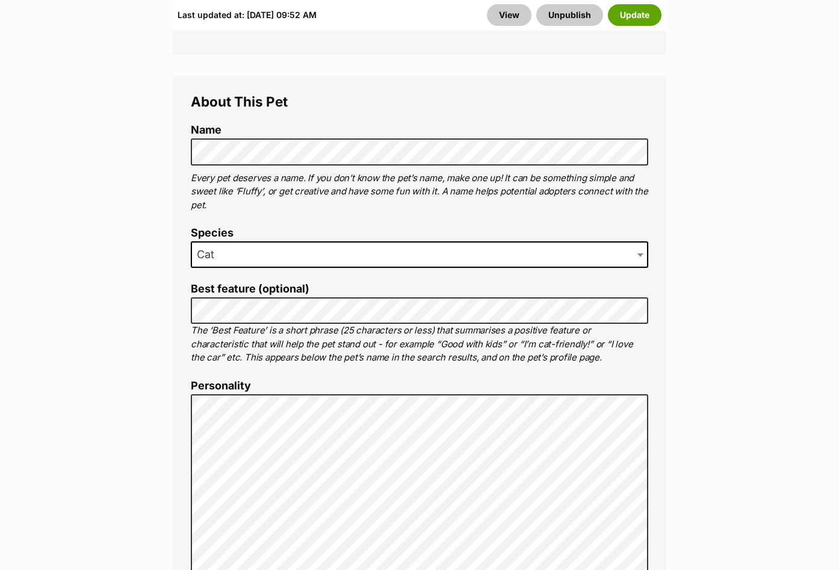
scroll to position [783, 0]
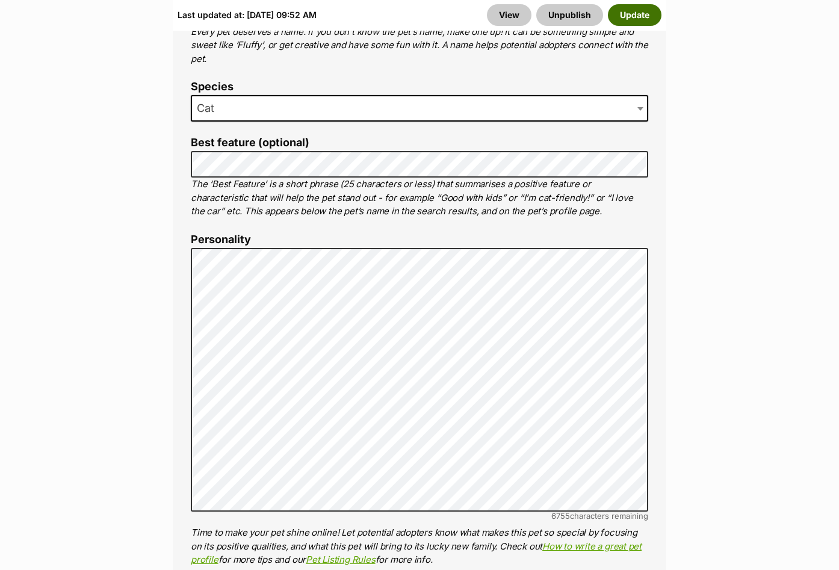
click at [634, 13] on button "Update" at bounding box center [635, 15] width 54 height 22
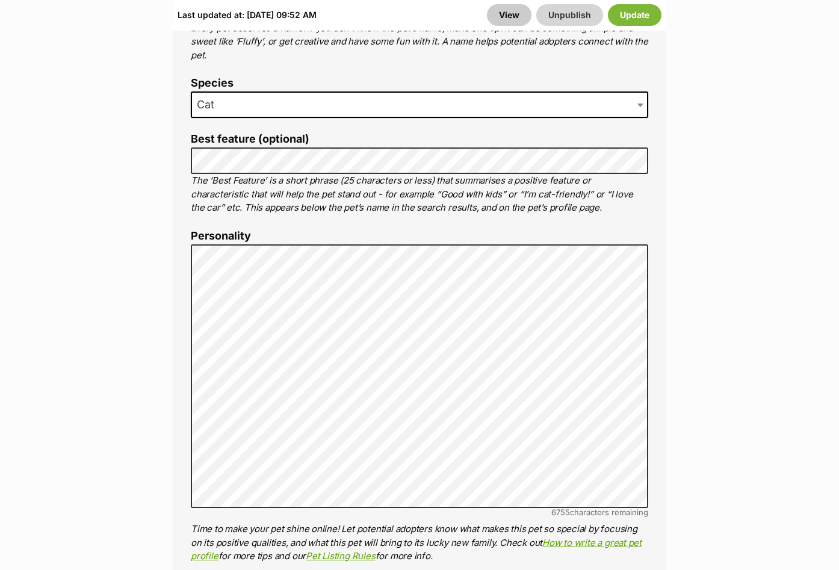
scroll to position [822, 0]
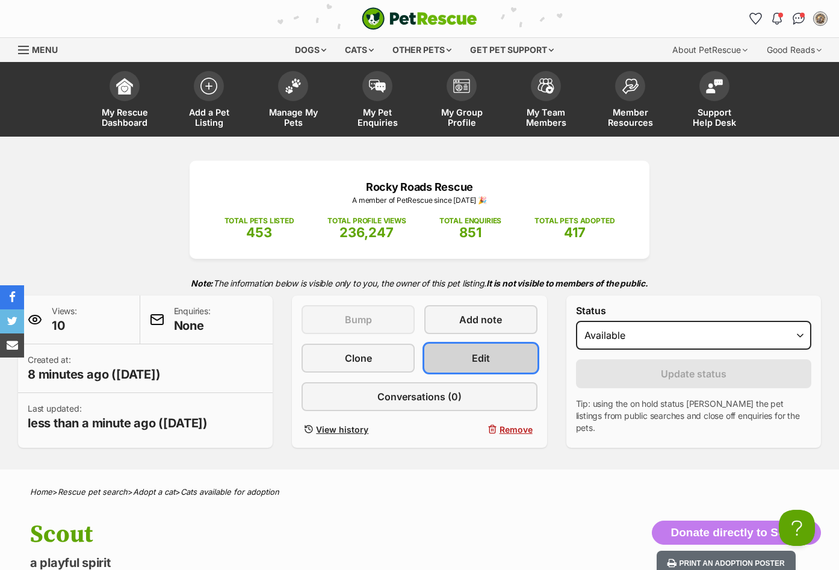
click at [463, 344] on link "Edit" at bounding box center [480, 358] width 113 height 29
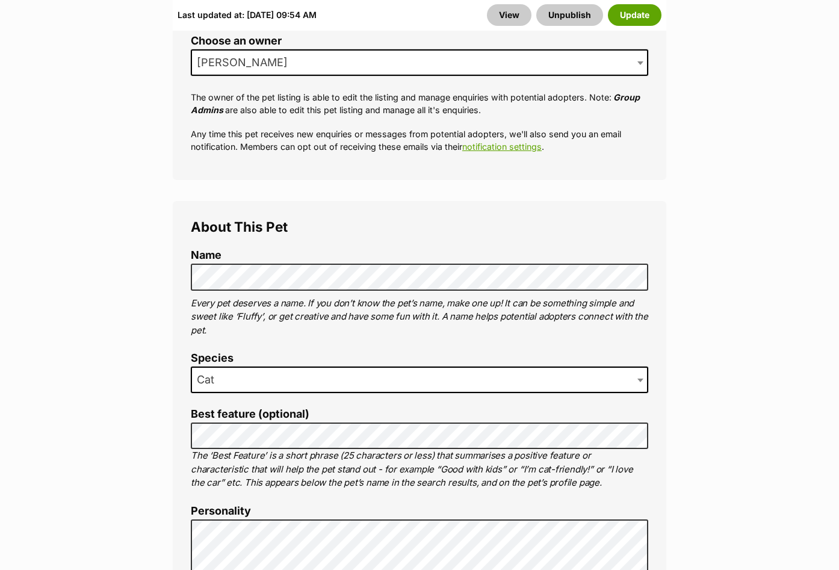
scroll to position [602, 0]
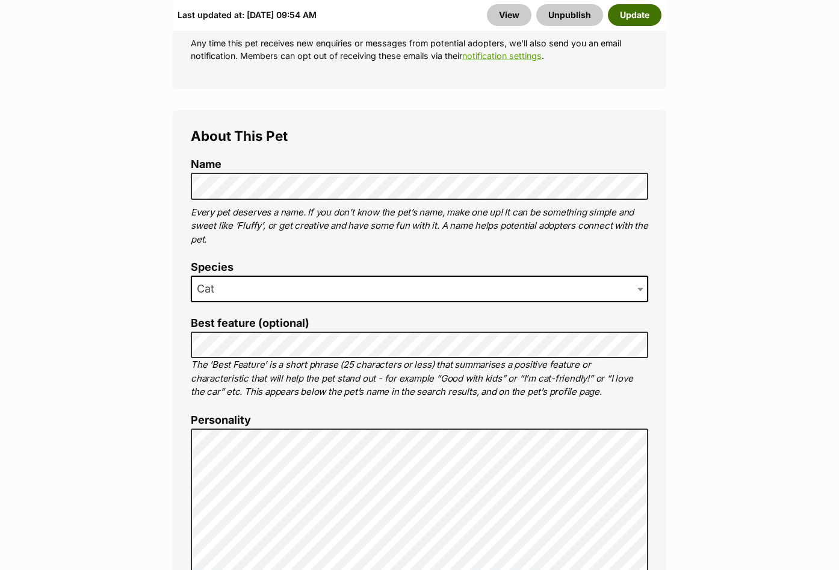
click at [637, 14] on button "Update" at bounding box center [635, 15] width 54 height 22
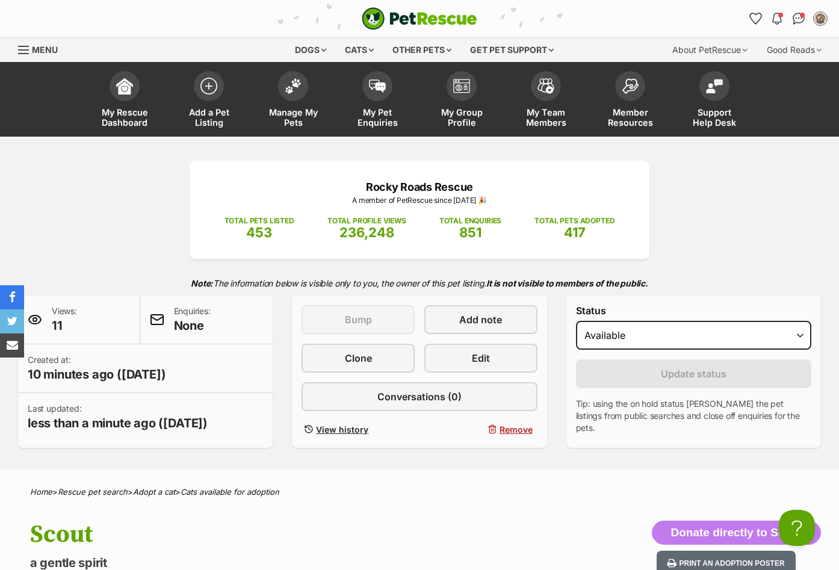
click at [408, 16] on img "PetRescue" at bounding box center [420, 18] width 116 height 23
